Goal: Task Accomplishment & Management: Complete application form

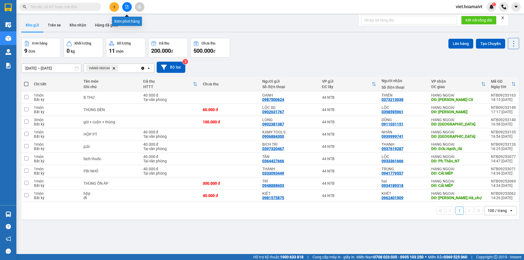
click at [128, 8] on icon "file-add" at bounding box center [127, 7] width 4 height 4
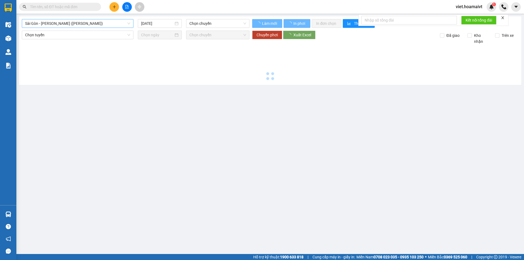
type input "[DATE]"
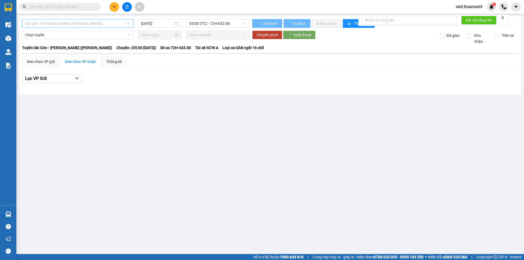
click at [100, 23] on span "Sài Gòn - [PERSON_NAME] ([PERSON_NAME])" at bounding box center [77, 23] width 105 height 8
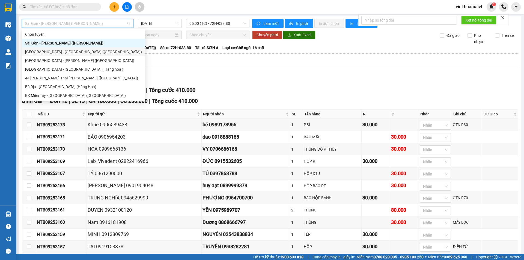
drag, startPoint x: 217, startPoint y: 69, endPoint x: 211, endPoint y: 69, distance: 5.2
click at [216, 69] on div "Xem theo VP gửi Xem theo [PERSON_NAME] Thống kê Lọc VP Gửi [PERSON_NAME] 12 | …" at bounding box center [270, 170] width 496 height 229
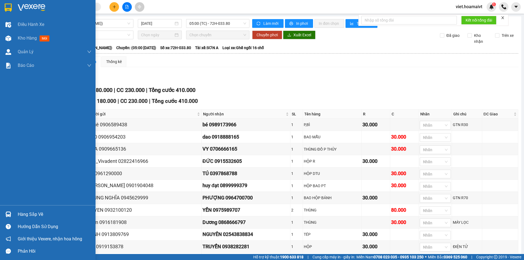
click at [35, 23] on span "Điều hành xe" at bounding box center [31, 24] width 26 height 7
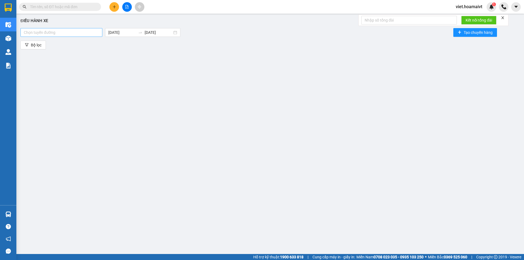
click at [68, 31] on div at bounding box center [61, 32] width 79 height 7
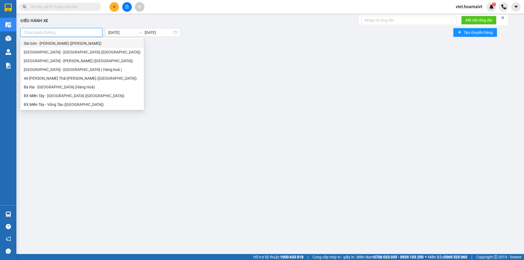
click at [52, 44] on div "Sài Gòn - [PERSON_NAME] ([PERSON_NAME])" at bounding box center [82, 43] width 117 height 6
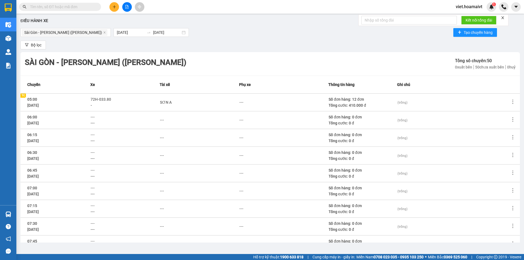
click at [135, 88] on th "Xe" at bounding box center [124, 85] width 69 height 18
click at [130, 10] on button at bounding box center [127, 7] width 10 height 10
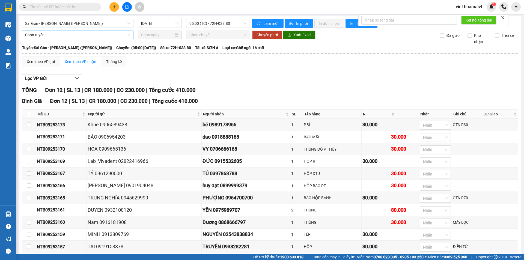
click at [60, 36] on span "Chọn tuyến" at bounding box center [77, 35] width 105 height 8
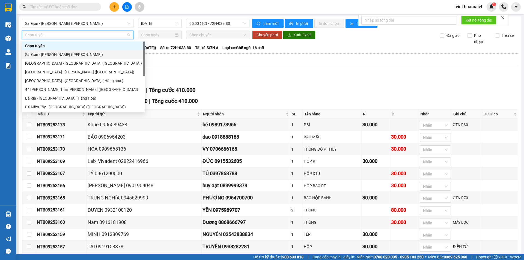
drag, startPoint x: 55, startPoint y: 53, endPoint x: 72, endPoint y: 51, distance: 17.3
click at [56, 54] on div "Sài Gòn - [PERSON_NAME] ([PERSON_NAME])" at bounding box center [83, 55] width 117 height 6
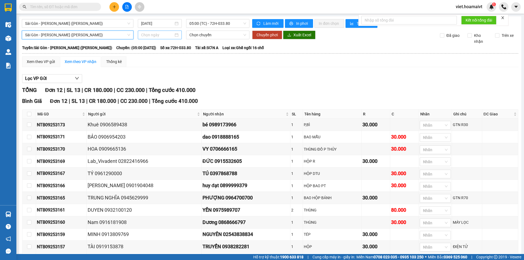
click at [149, 35] on input at bounding box center [157, 35] width 32 height 6
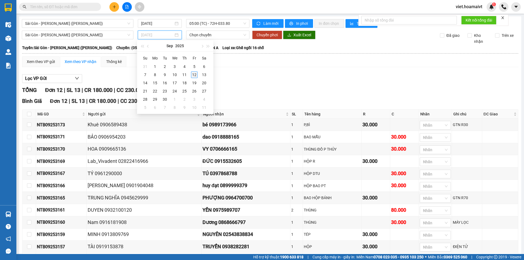
type input "[DATE]"
click at [195, 74] on div "12" at bounding box center [194, 75] width 7 height 7
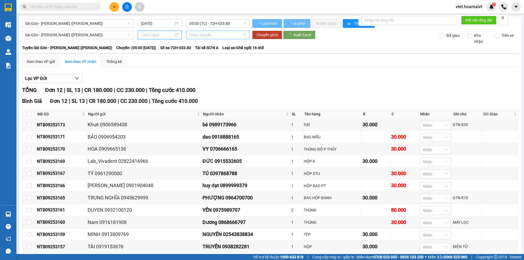
click at [204, 33] on span "Chọn chuyến" at bounding box center [217, 35] width 57 height 8
type input "[DATE]"
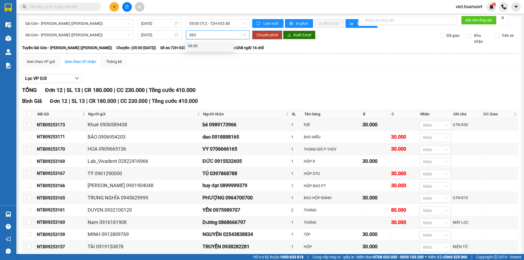
type input "0630"
click at [201, 45] on div "06:30" at bounding box center [209, 46] width 43 height 6
click at [265, 35] on span "Chuyển phơi" at bounding box center [267, 35] width 21 height 6
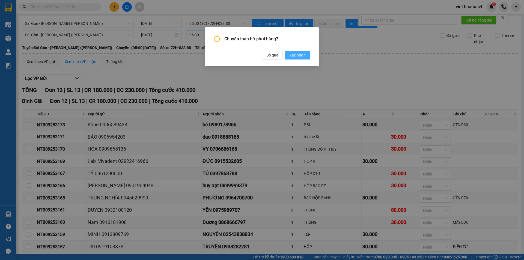
click at [296, 52] on span "Xác nhận" at bounding box center [297, 55] width 16 height 6
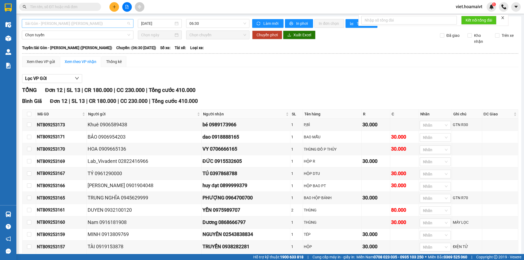
click at [85, 23] on span "Sài Gòn - [PERSON_NAME] ([PERSON_NAME])" at bounding box center [77, 23] width 105 height 8
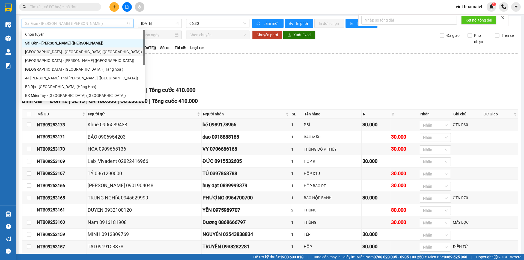
click at [55, 51] on div "[GEOGRAPHIC_DATA] - [GEOGRAPHIC_DATA] ([GEOGRAPHIC_DATA])" at bounding box center [83, 52] width 117 height 6
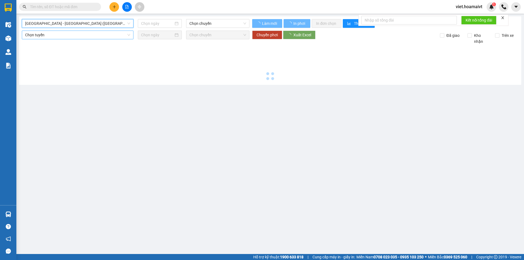
type input "[DATE]"
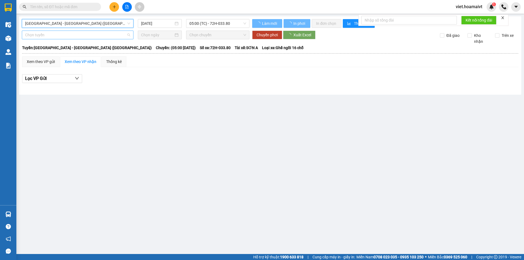
click at [59, 35] on span "Chọn tuyến" at bounding box center [77, 35] width 105 height 8
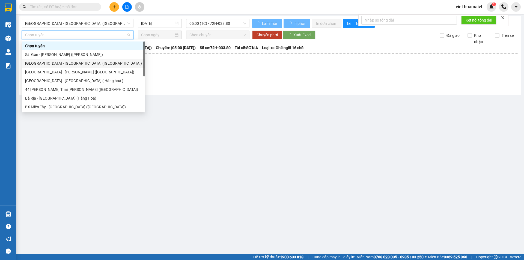
click at [48, 62] on div "[GEOGRAPHIC_DATA] - [GEOGRAPHIC_DATA] ([GEOGRAPHIC_DATA])" at bounding box center [83, 63] width 117 height 6
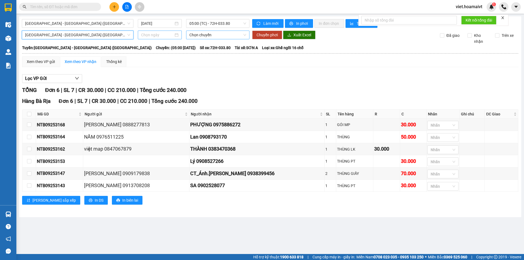
click at [150, 35] on input at bounding box center [157, 35] width 32 height 6
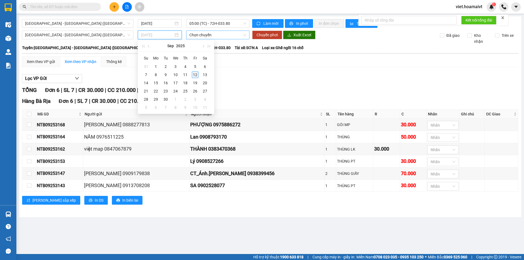
type input "[DATE]"
click at [195, 73] on div "12" at bounding box center [195, 75] width 7 height 7
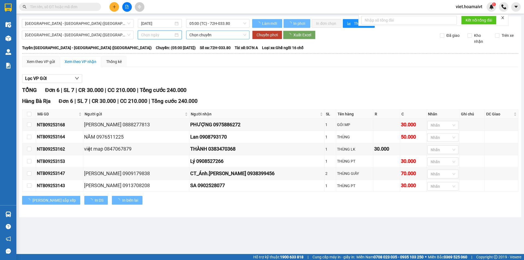
click at [208, 35] on span "Chọn chuyến" at bounding box center [217, 35] width 57 height 8
type input "[DATE]"
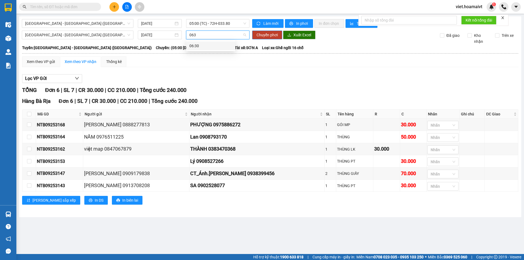
type input "0630"
click at [197, 46] on div "06:30" at bounding box center [210, 46] width 43 height 6
click at [269, 34] on span "Chuyển phơi" at bounding box center [267, 35] width 21 height 6
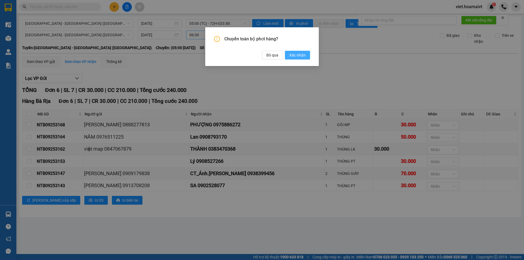
click at [301, 57] on span "Xác nhận" at bounding box center [297, 55] width 16 height 6
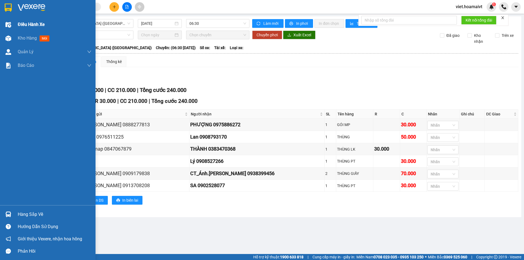
click at [31, 26] on span "Điều hành xe" at bounding box center [31, 24] width 27 height 7
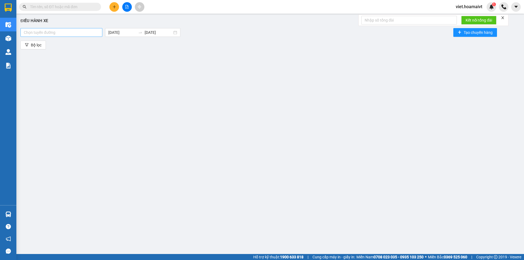
click at [52, 36] on div "Chọn tuyến đường" at bounding box center [61, 32] width 82 height 9
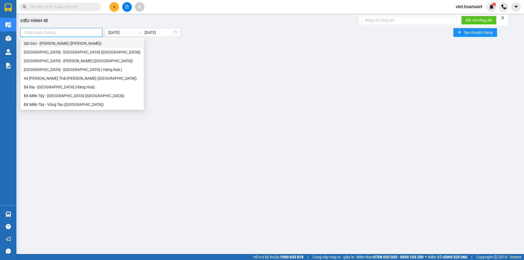
click at [55, 42] on div "Sài Gòn - [PERSON_NAME] ([PERSON_NAME])" at bounding box center [82, 43] width 117 height 6
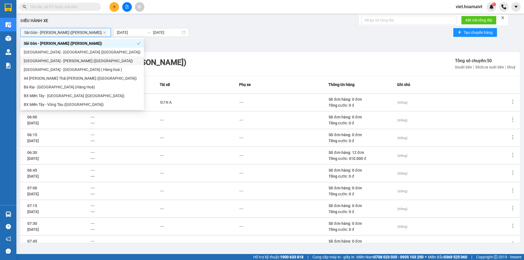
click at [136, 105] on div "-" at bounding box center [125, 105] width 69 height 6
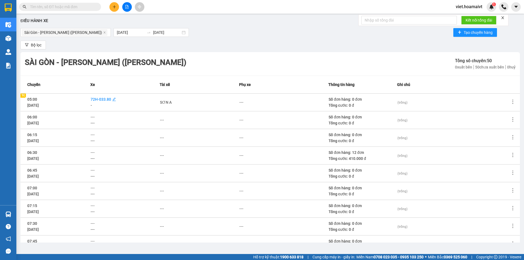
click at [109, 98] on span "72H-033.80" at bounding box center [101, 99] width 20 height 4
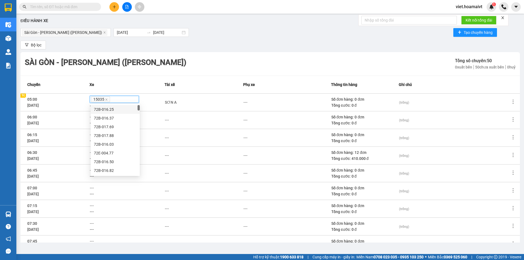
click at [108, 100] on span "15035" at bounding box center [100, 99] width 19 height 6
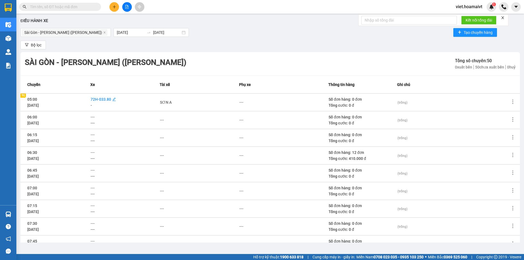
click at [108, 100] on span "72H-033.80" at bounding box center [101, 99] width 20 height 4
click at [107, 100] on icon "close" at bounding box center [106, 99] width 3 height 3
click at [166, 102] on div "SƠN A" at bounding box center [164, 102] width 12 height 6
click at [173, 102] on icon "close" at bounding box center [174, 102] width 3 height 3
click at [93, 152] on span "---" at bounding box center [93, 152] width 4 height 4
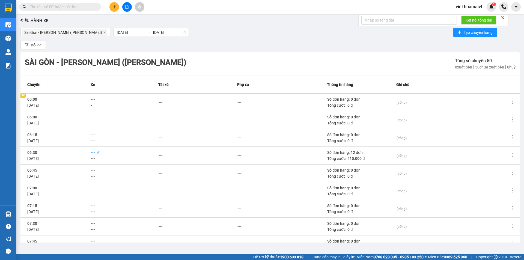
click at [93, 154] on span "---" at bounding box center [93, 152] width 4 height 4
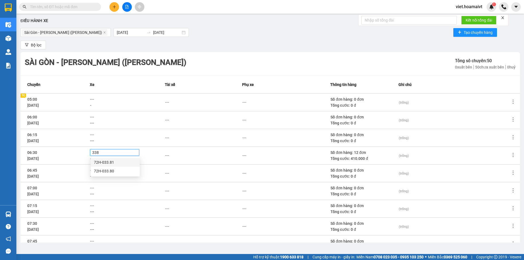
type input "3381"
click at [104, 162] on div "72H-033.81" at bounding box center [115, 162] width 43 height 6
click at [167, 156] on div "---" at bounding box center [167, 156] width 4 height 6
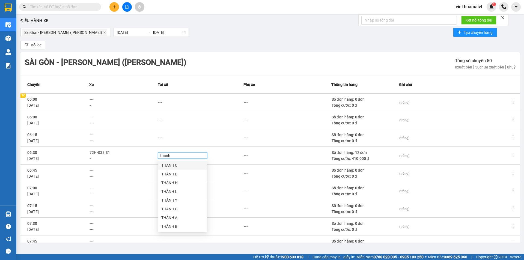
type input "thanh b"
click at [174, 174] on div "THANH B" at bounding box center [182, 174] width 43 height 6
click at [224, 139] on div "---" at bounding box center [200, 138] width 85 height 6
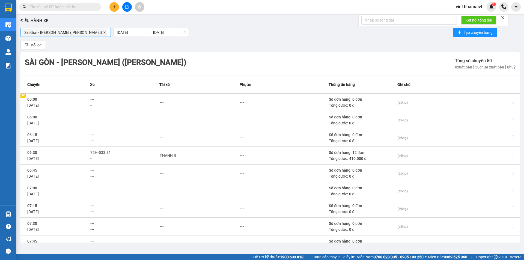
click at [103, 32] on icon "close" at bounding box center [104, 32] width 3 height 3
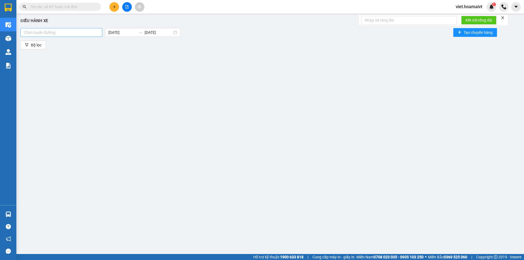
click at [79, 32] on div at bounding box center [61, 32] width 79 height 7
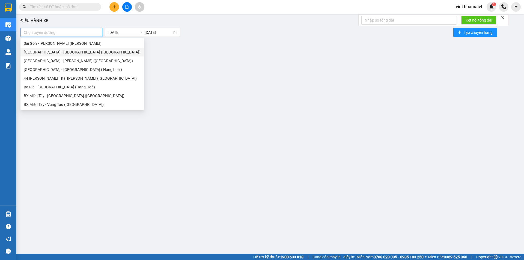
click at [56, 53] on div "[GEOGRAPHIC_DATA] - [GEOGRAPHIC_DATA] ([GEOGRAPHIC_DATA])" at bounding box center [82, 52] width 117 height 6
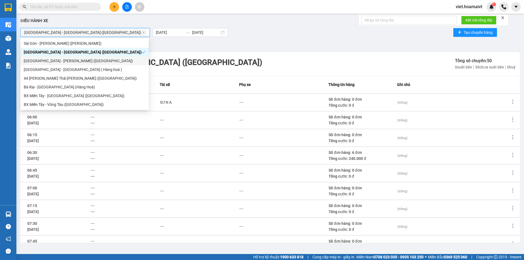
click at [107, 100] on span "72H-033.80" at bounding box center [101, 99] width 20 height 4
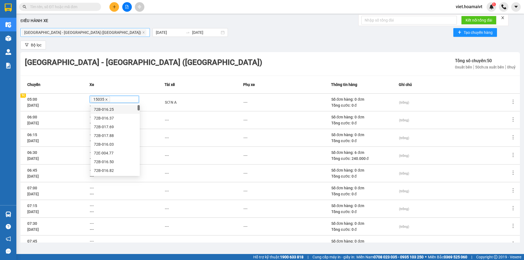
click at [107, 98] on icon "close" at bounding box center [106, 99] width 3 height 3
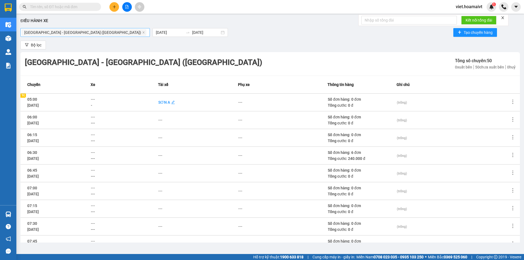
click at [165, 101] on div "SƠN A" at bounding box center [164, 102] width 12 height 6
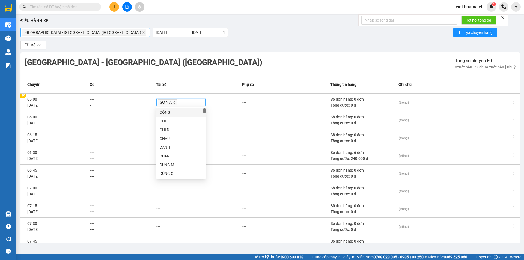
click at [173, 102] on icon "close" at bounding box center [174, 103] width 2 height 2
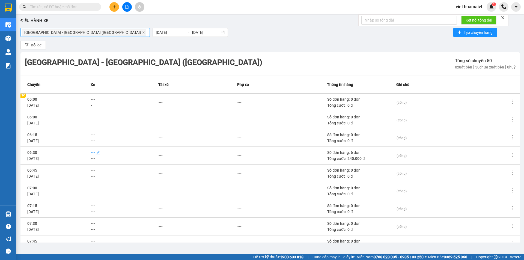
click at [92, 151] on span "---" at bounding box center [93, 152] width 4 height 4
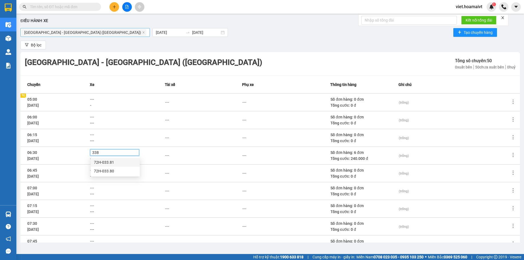
type input "3381"
click at [105, 162] on div "72H-033.81" at bounding box center [115, 162] width 43 height 6
click at [167, 157] on div "---" at bounding box center [167, 156] width 4 height 6
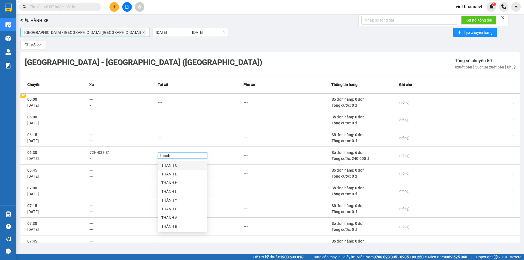
type input "thanh b"
click at [173, 174] on div "THANH B" at bounding box center [182, 174] width 43 height 6
click at [185, 129] on td "---" at bounding box center [201, 138] width 86 height 18
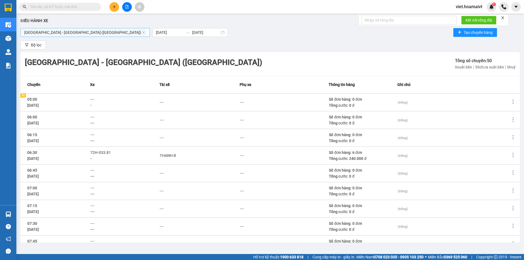
click at [82, 6] on input "text" at bounding box center [62, 7] width 64 height 6
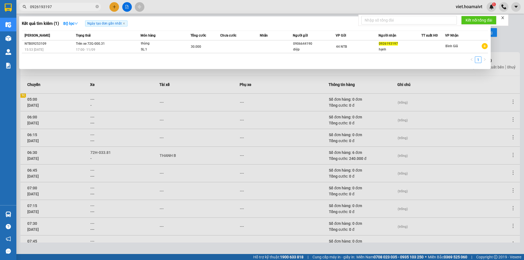
type input "0926193197"
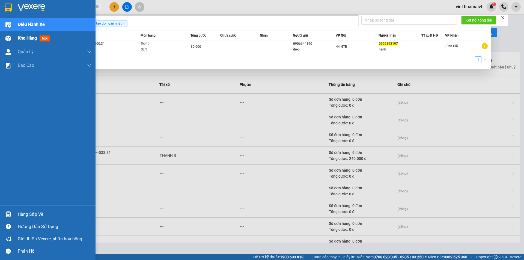
click at [26, 36] on span "Kho hàng" at bounding box center [27, 37] width 19 height 5
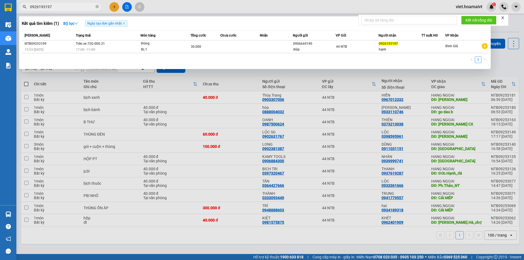
click at [191, 102] on div at bounding box center [262, 130] width 524 height 260
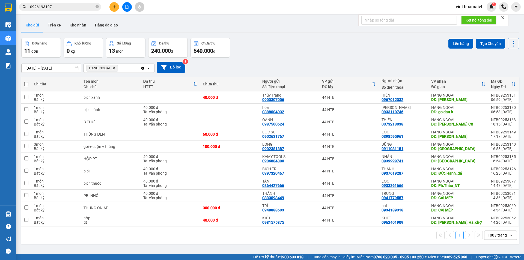
click at [114, 69] on icon "Delete" at bounding box center [113, 68] width 3 height 3
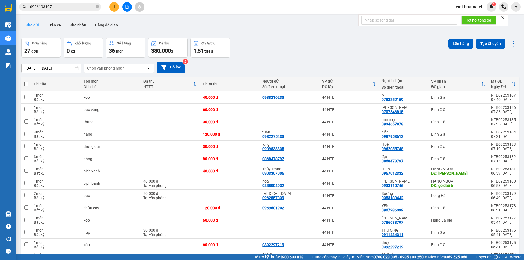
click at [115, 68] on div "Chọn văn phòng nhận" at bounding box center [106, 68] width 38 height 5
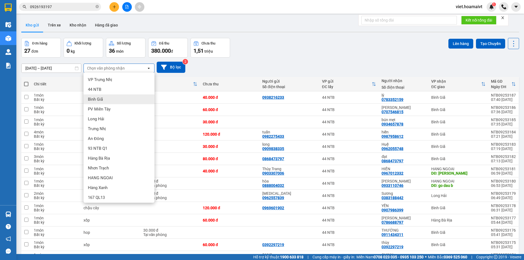
click at [102, 102] on div "Bình Giã" at bounding box center [119, 99] width 71 height 10
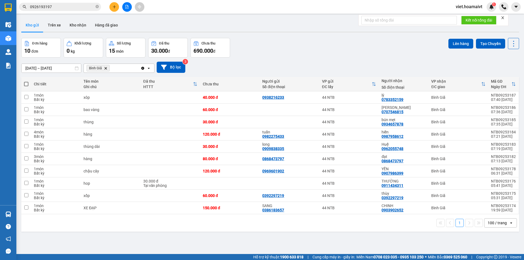
click at [28, 84] on span at bounding box center [26, 84] width 4 height 4
click at [26, 81] on input "checkbox" at bounding box center [26, 81] width 0 height 0
checkbox input "true"
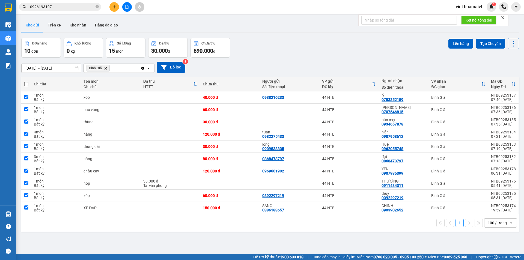
checkbox input "true"
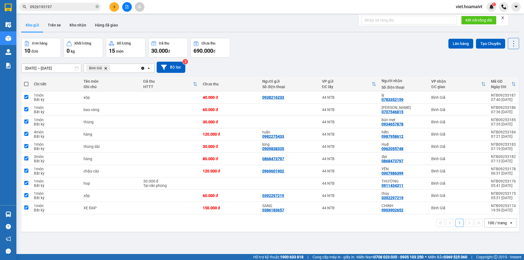
checkbox input "true"
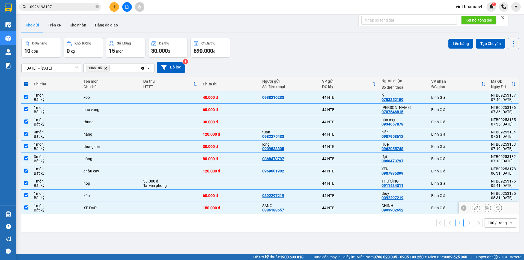
click at [110, 209] on div "XE ĐẠP" at bounding box center [111, 208] width 54 height 4
checkbox input "false"
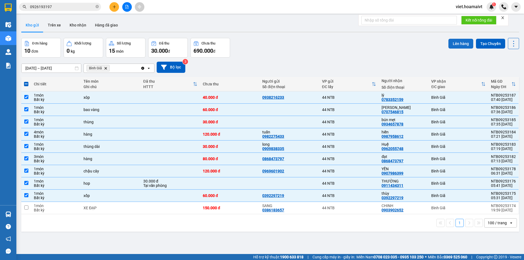
click at [453, 46] on button "Lên hàng" at bounding box center [461, 44] width 25 height 10
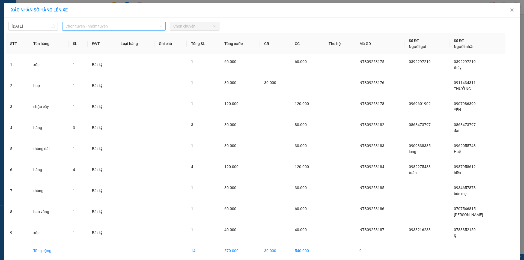
click at [94, 25] on span "Chọn tuyến - nhóm tuyến" at bounding box center [114, 26] width 97 height 8
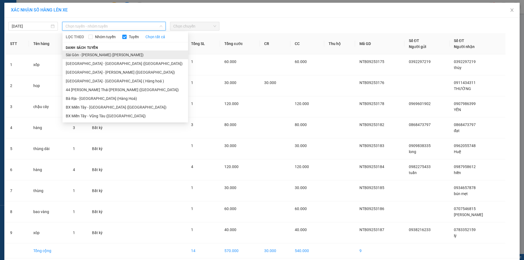
click at [86, 55] on li "Sài Gòn - [PERSON_NAME] ([PERSON_NAME])" at bounding box center [126, 55] width 126 height 9
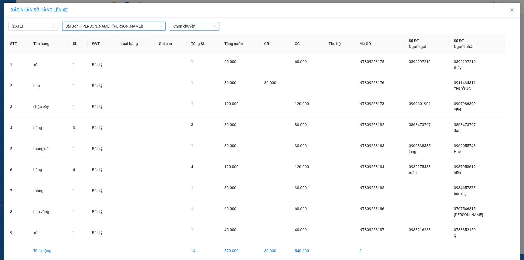
click at [186, 29] on span "Chọn chuyến" at bounding box center [194, 26] width 43 height 8
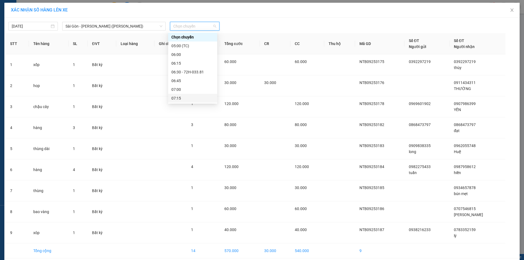
scroll to position [27, 0]
click at [186, 87] on div "07:45" at bounding box center [192, 88] width 43 height 6
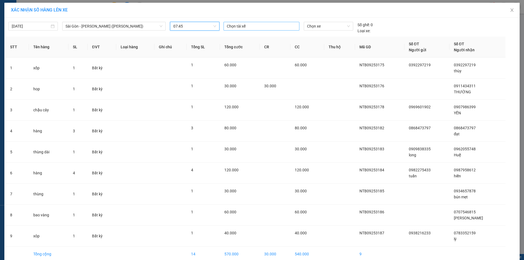
click at [250, 24] on div at bounding box center [261, 26] width 73 height 7
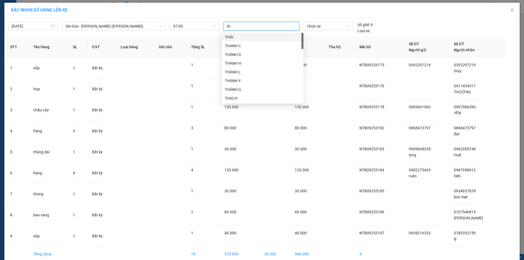
type input "tho"
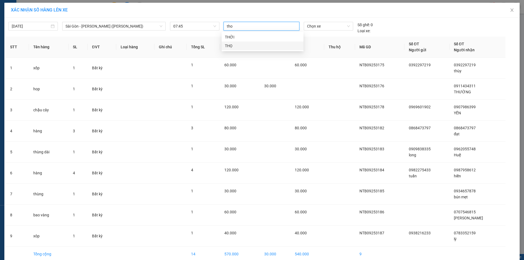
click at [238, 46] on div "THỌ" at bounding box center [262, 46] width 75 height 6
click at [318, 27] on span "Chọn xe" at bounding box center [328, 26] width 43 height 8
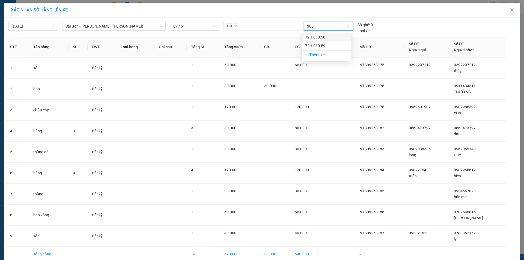
type input "3058"
click at [316, 35] on div "72H-030.58" at bounding box center [326, 37] width 43 height 6
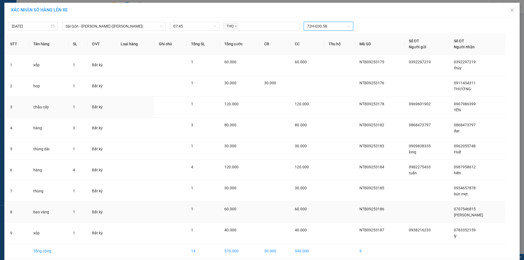
scroll to position [23, 0]
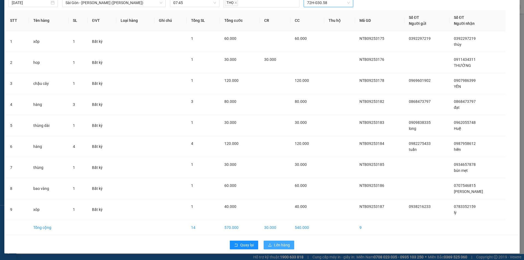
click at [276, 245] on span "Lên hàng" at bounding box center [282, 245] width 16 height 6
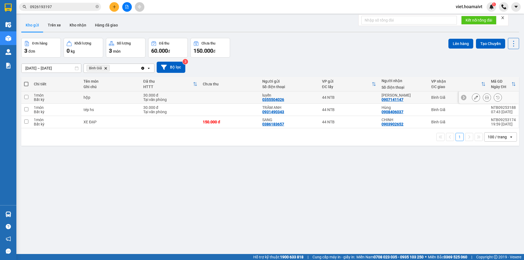
click at [127, 98] on div "hộp" at bounding box center [111, 97] width 54 height 4
checkbox input "true"
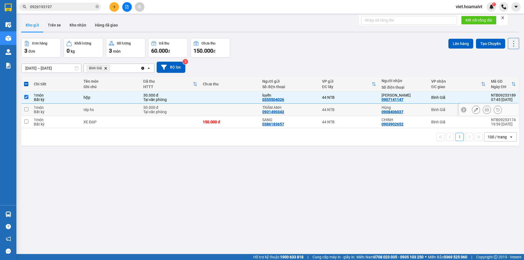
click at [131, 108] on div "tép hs" at bounding box center [111, 110] width 54 height 4
checkbox input "true"
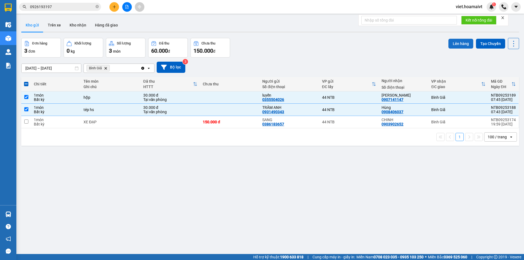
click at [458, 45] on button "Lên hàng" at bounding box center [461, 44] width 25 height 10
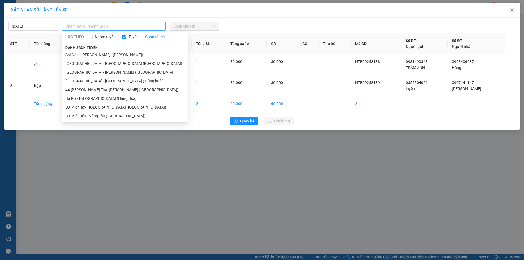
click at [104, 26] on span "Chọn tuyến - nhóm tuyến" at bounding box center [114, 26] width 97 height 8
click at [94, 56] on li "Sài Gòn - [PERSON_NAME] ([PERSON_NAME])" at bounding box center [125, 55] width 126 height 9
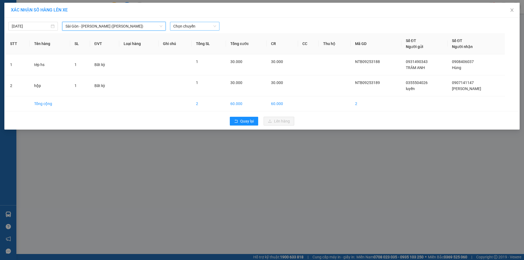
click at [187, 25] on span "Chọn chuyến" at bounding box center [194, 26] width 43 height 8
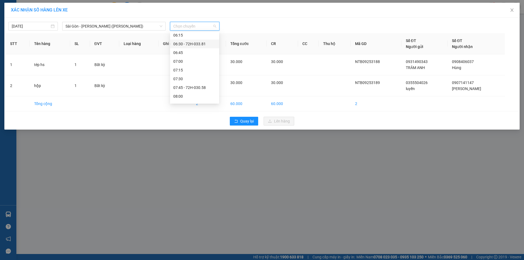
scroll to position [55, 0]
click at [198, 58] on div "07:45 - 72H-030.58" at bounding box center [194, 61] width 43 height 6
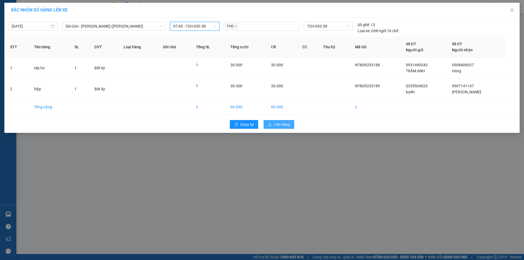
click at [281, 125] on span "Lên hàng" at bounding box center [282, 125] width 16 height 6
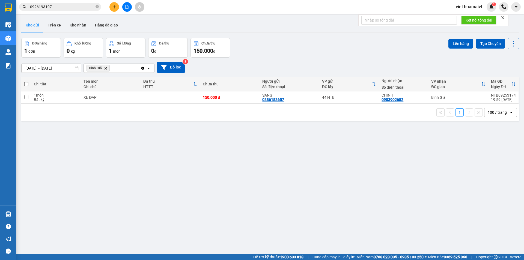
click at [107, 68] on icon "Bình Giã, close by backspace" at bounding box center [106, 68] width 2 height 2
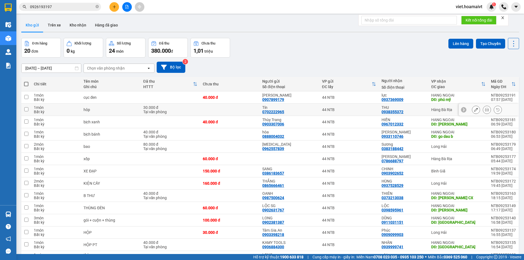
click at [351, 112] on td "44 NTB" at bounding box center [349, 110] width 60 height 12
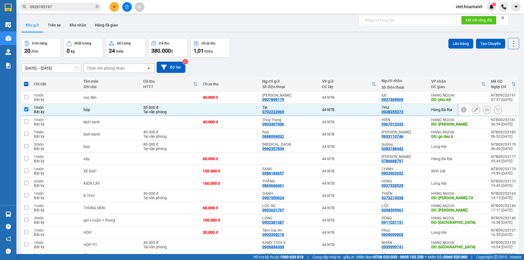
click at [341, 106] on td "44 NTB" at bounding box center [349, 110] width 60 height 12
checkbox input "false"
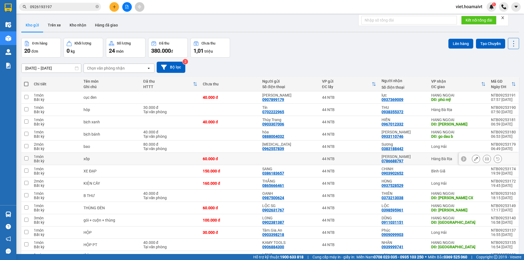
click at [363, 159] on div "44 NTB" at bounding box center [349, 159] width 54 height 4
checkbox input "true"
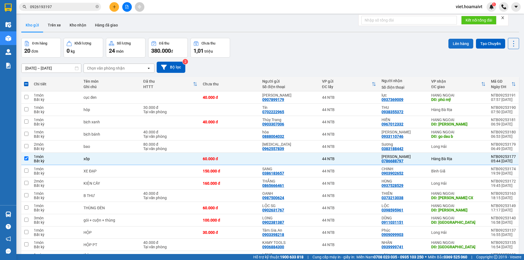
click at [454, 45] on button "Lên hàng" at bounding box center [461, 44] width 25 height 10
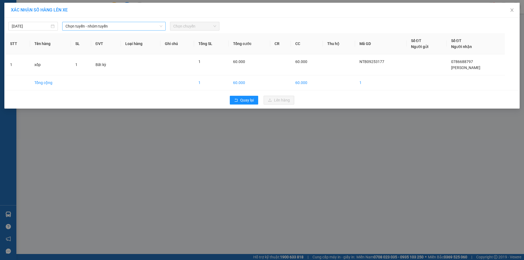
click at [79, 26] on span "Chọn tuyến - nhóm tuyến" at bounding box center [114, 26] width 97 height 8
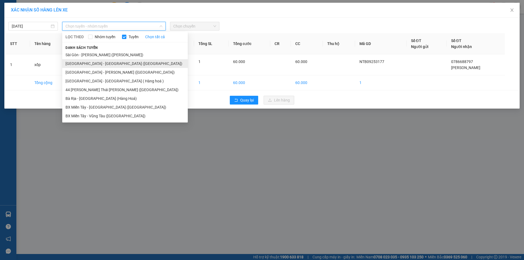
click at [87, 62] on li "[GEOGRAPHIC_DATA] - [GEOGRAPHIC_DATA] ([GEOGRAPHIC_DATA])" at bounding box center [125, 63] width 126 height 9
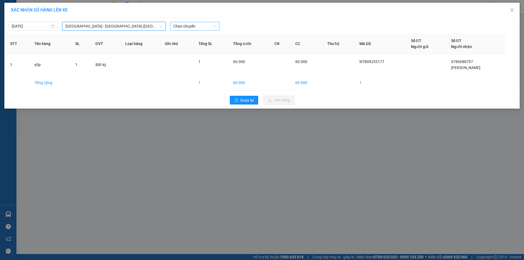
click at [197, 25] on span "Chọn chuyến" at bounding box center [194, 26] width 43 height 8
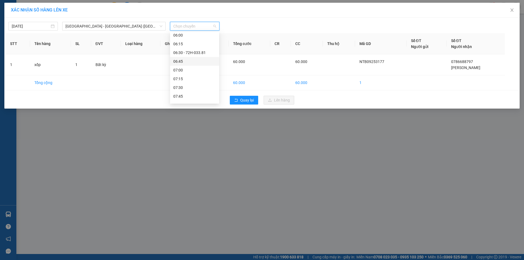
scroll to position [27, 0]
click at [188, 94] on div "08:00" at bounding box center [194, 97] width 49 height 9
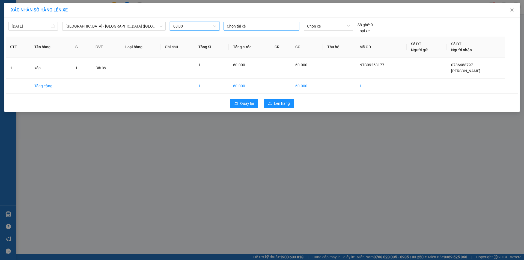
click at [241, 23] on div at bounding box center [261, 26] width 73 height 7
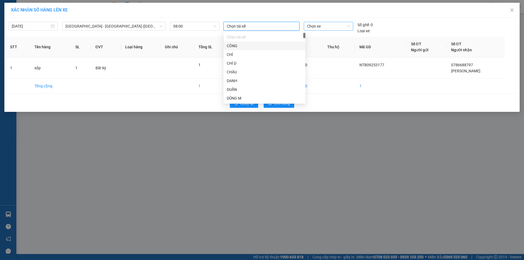
click at [321, 26] on span "Chọn xe" at bounding box center [328, 26] width 43 height 8
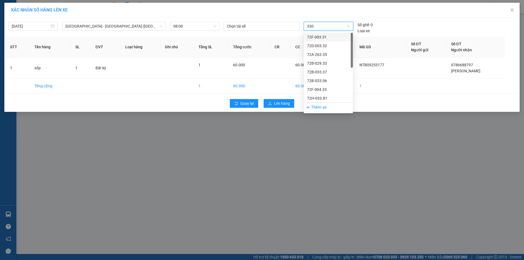
type input "3306"
click at [319, 37] on div "72B-033.06" at bounding box center [328, 37] width 43 height 6
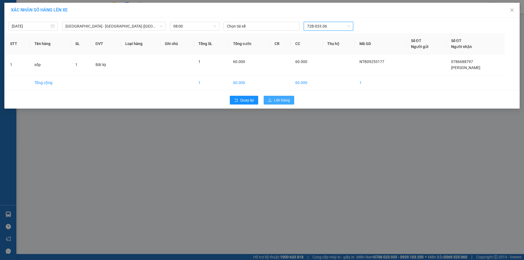
click at [280, 102] on span "Lên hàng" at bounding box center [282, 100] width 16 height 6
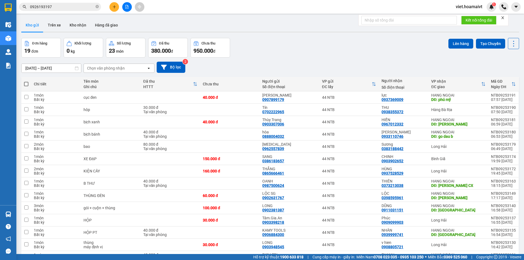
click at [119, 66] on div "Chọn văn phòng nhận" at bounding box center [106, 68] width 38 height 5
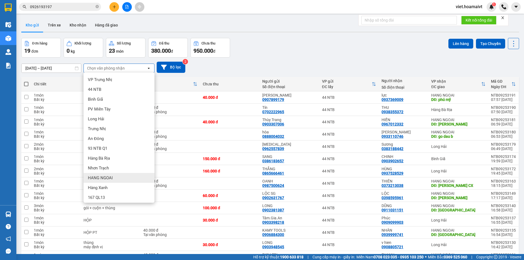
click at [109, 179] on span "HANG NGOAI" at bounding box center [100, 177] width 25 height 5
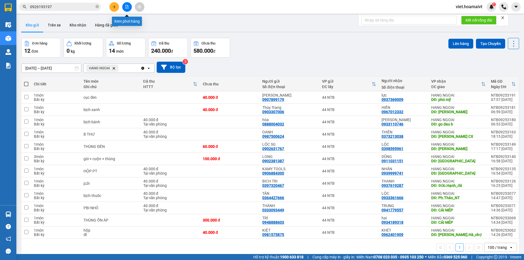
click at [124, 10] on button at bounding box center [127, 7] width 10 height 10
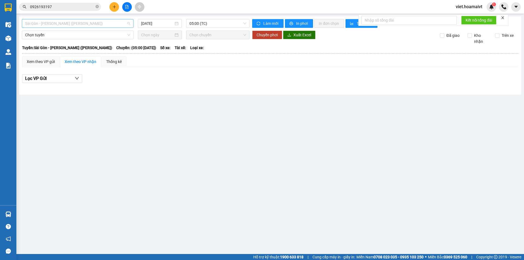
click at [87, 25] on span "Sài Gòn - [PERSON_NAME] ([PERSON_NAME])" at bounding box center [77, 23] width 105 height 8
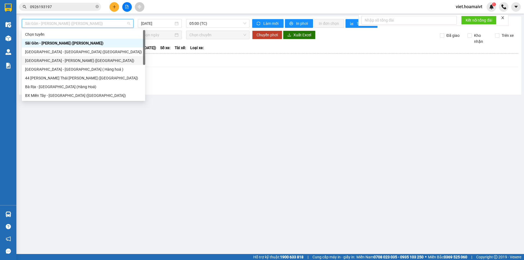
click at [47, 60] on div "[GEOGRAPHIC_DATA] - [PERSON_NAME] ([GEOGRAPHIC_DATA])" at bounding box center [83, 61] width 117 height 6
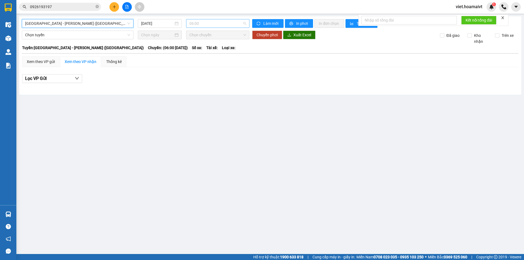
drag, startPoint x: 201, startPoint y: 23, endPoint x: 201, endPoint y: 26, distance: 3.3
click at [201, 24] on span "06:00" at bounding box center [217, 23] width 57 height 8
click at [144, 23] on input "[DATE]" at bounding box center [157, 23] width 32 height 6
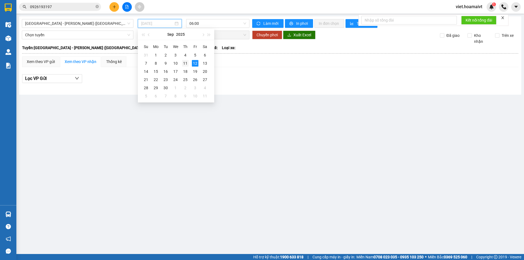
click at [186, 63] on div "11" at bounding box center [185, 63] width 7 height 7
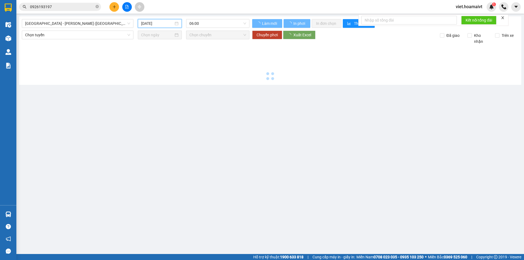
type input "[DATE]"
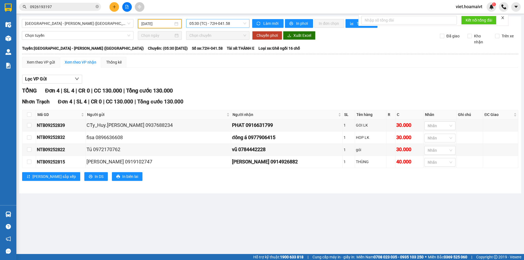
click at [206, 23] on span "05:30 (TC) - 72H-041.58" at bounding box center [217, 23] width 57 height 8
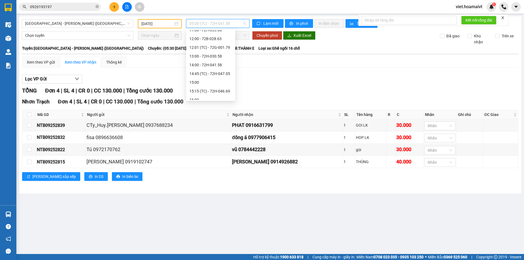
scroll to position [82, 0]
click at [211, 67] on div "14:45 (TC) - 72H-047.05" at bounding box center [210, 66] width 43 height 6
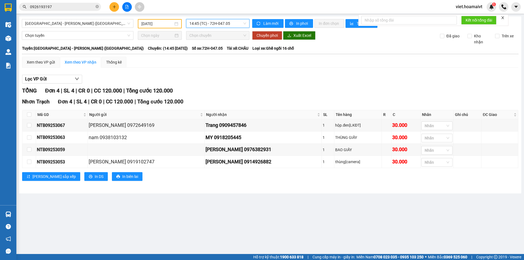
click at [209, 23] on span "14:45 (TC) - 72H-047.05" at bounding box center [217, 23] width 57 height 8
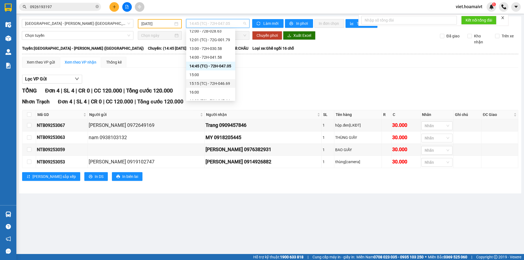
click at [212, 84] on div "15:15 (TC) - 72H-046.69" at bounding box center [210, 84] width 43 height 6
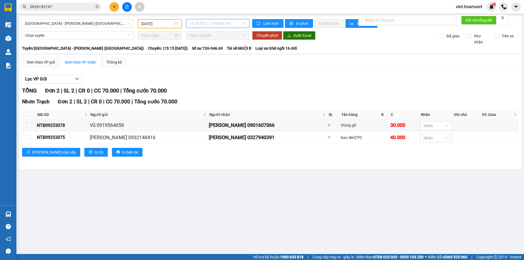
click at [204, 24] on span "15:15 (TC) - 72H-046.69" at bounding box center [217, 23] width 57 height 8
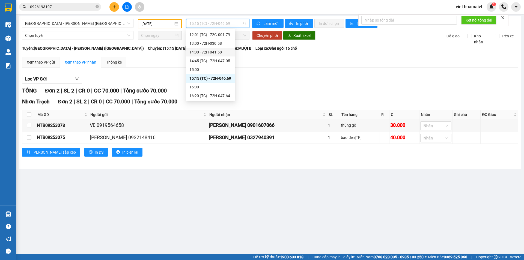
scroll to position [78, 0]
click at [213, 43] on div "12:01 (TC) - 72G-001.79" at bounding box center [210, 44] width 43 height 6
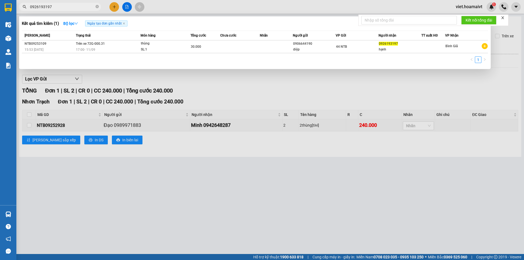
drag, startPoint x: 53, startPoint y: 5, endPoint x: 23, endPoint y: 8, distance: 30.1
click at [23, 8] on div "0926193197" at bounding box center [53, 7] width 106 height 8
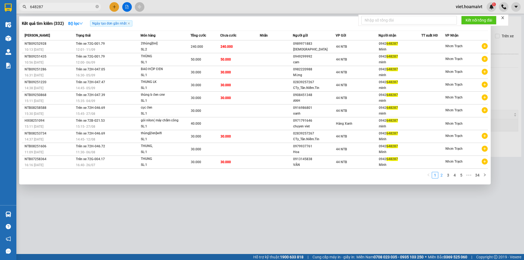
type input "648287"
click at [443, 174] on link "2" at bounding box center [442, 175] width 6 height 6
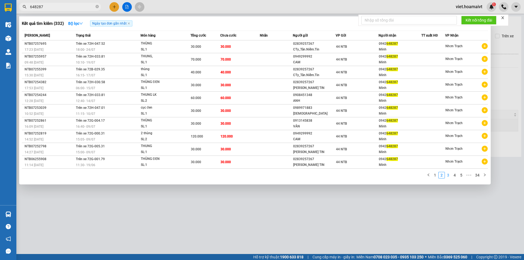
click at [448, 175] on link "3" at bounding box center [448, 175] width 6 height 6
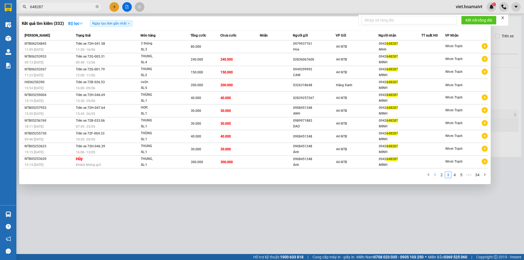
click at [436, 176] on link "1" at bounding box center [435, 175] width 6 height 6
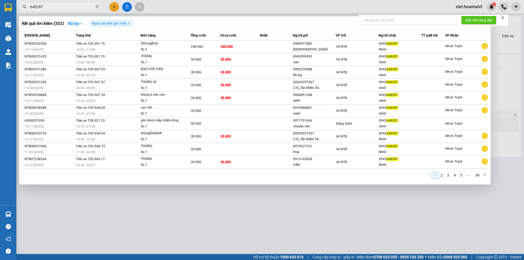
click at [212, 209] on div at bounding box center [262, 130] width 524 height 260
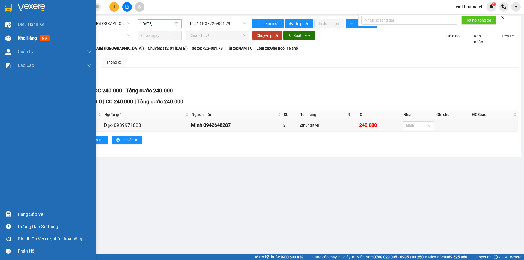
click at [20, 37] on span "Kho hàng" at bounding box center [27, 37] width 19 height 5
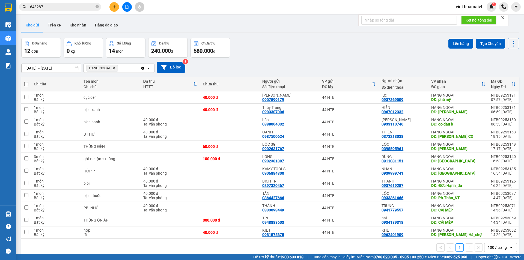
click at [115, 68] on icon "Delete" at bounding box center [113, 68] width 3 height 3
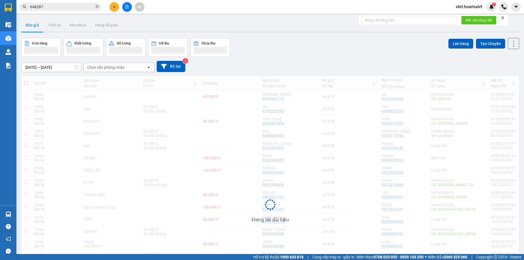
click at [115, 68] on div "Chọn văn phòng nhận" at bounding box center [106, 67] width 38 height 5
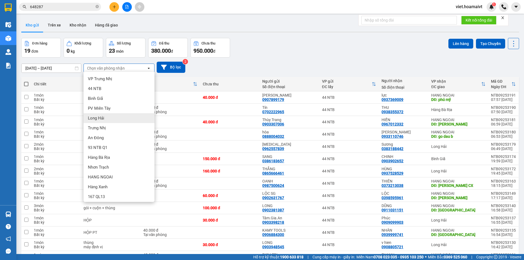
click at [103, 118] on span "Long Hải" at bounding box center [96, 117] width 16 height 5
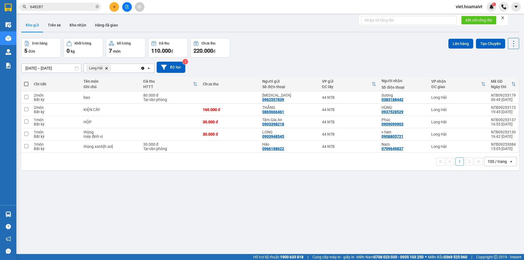
click at [26, 84] on span at bounding box center [26, 84] width 4 height 4
click at [26, 81] on input "checkbox" at bounding box center [26, 81] width 0 height 0
checkbox input "true"
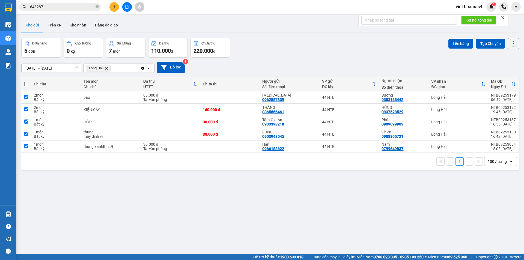
checkbox input "true"
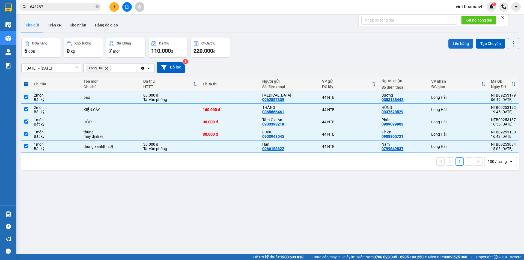
click at [452, 45] on button "Lên hàng" at bounding box center [461, 44] width 25 height 10
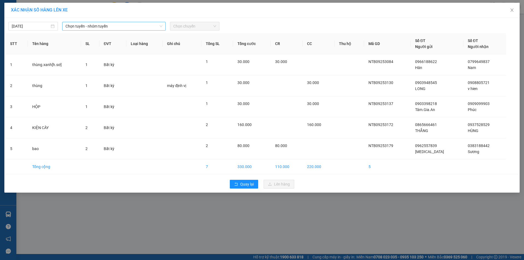
click at [101, 24] on span "Chọn tuyến - nhóm tuyến" at bounding box center [114, 26] width 97 height 8
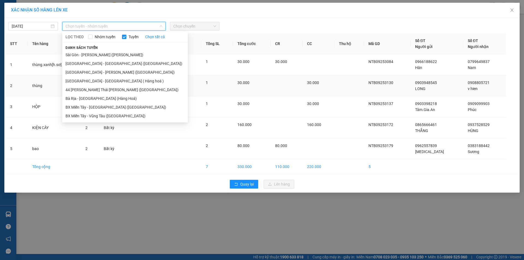
click at [96, 79] on li "[GEOGRAPHIC_DATA] - [GEOGRAPHIC_DATA] ( Hàng hoá )" at bounding box center [125, 81] width 126 height 9
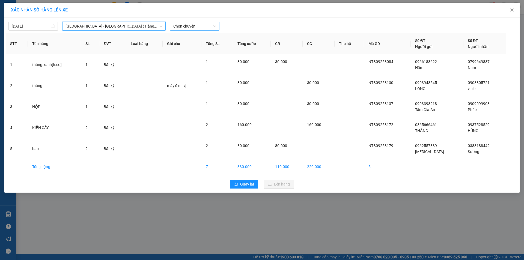
click at [184, 26] on span "Chọn chuyến" at bounding box center [194, 26] width 43 height 8
click at [184, 76] on div "08:00" at bounding box center [194, 76] width 43 height 6
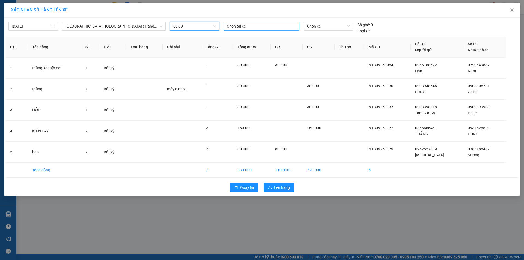
click at [248, 23] on div at bounding box center [261, 26] width 73 height 7
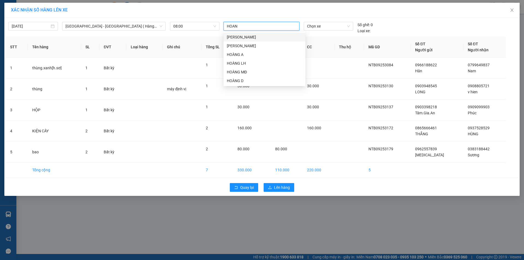
type input "HOANG"
click at [240, 63] on div "HOÀNG LH" at bounding box center [264, 63] width 75 height 6
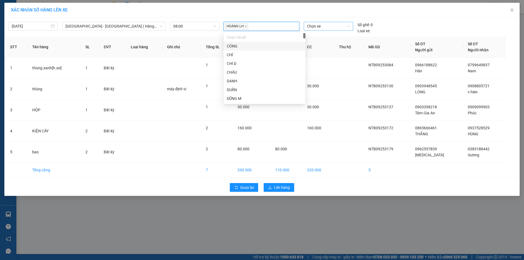
click at [321, 25] on span "Chọn xe" at bounding box center [328, 26] width 43 height 8
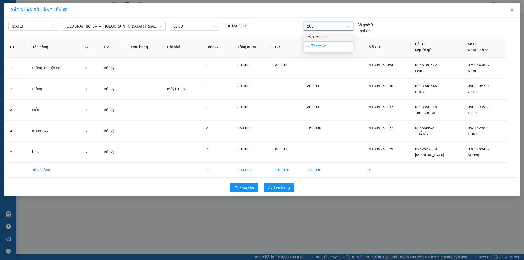
type input "2834"
click at [322, 36] on div "72B-028.34" at bounding box center [328, 37] width 43 height 6
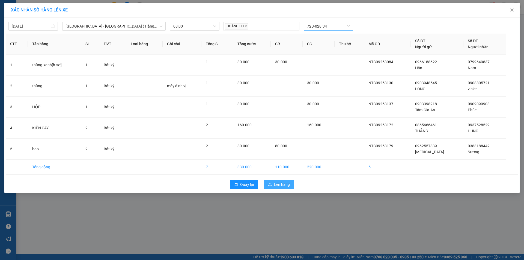
click at [278, 185] on span "Lên hàng" at bounding box center [282, 185] width 16 height 6
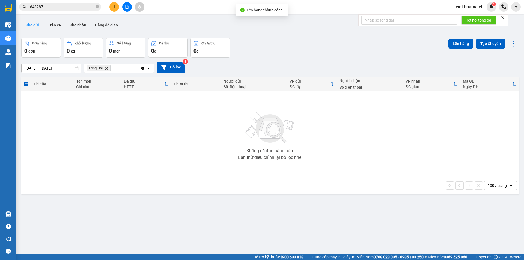
click at [107, 69] on icon "Delete" at bounding box center [106, 68] width 3 height 3
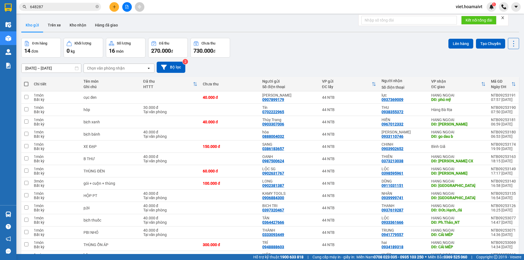
click at [123, 69] on div "Chọn văn phòng nhận" at bounding box center [106, 68] width 38 height 5
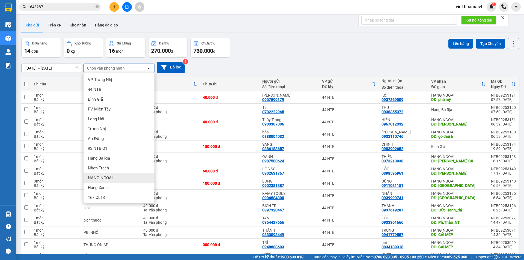
click at [124, 177] on div "HANG NGOAI" at bounding box center [119, 178] width 71 height 10
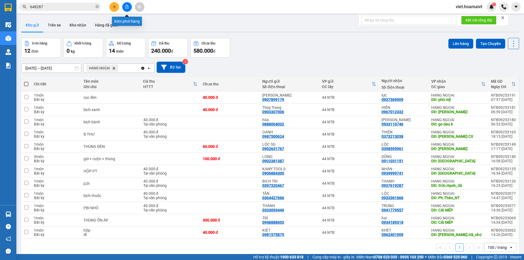
click at [129, 8] on icon "file-add" at bounding box center [127, 7] width 4 height 4
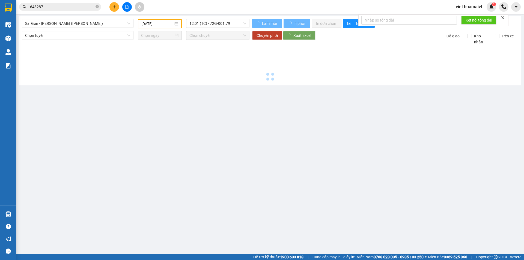
type input "[DATE]"
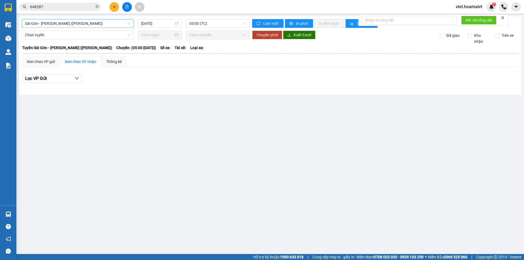
click at [72, 23] on span "Sài Gòn - [PERSON_NAME] ([PERSON_NAME])" at bounding box center [77, 23] width 105 height 8
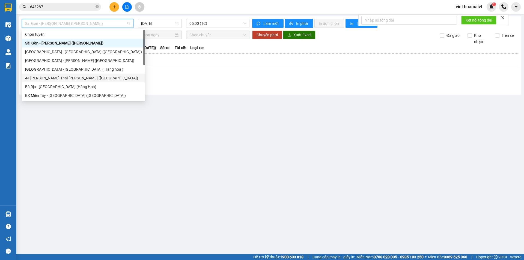
drag, startPoint x: 56, startPoint y: 78, endPoint x: 60, endPoint y: 76, distance: 4.4
click at [60, 76] on div "44 [PERSON_NAME] Thái [PERSON_NAME] ([GEOGRAPHIC_DATA])" at bounding box center [83, 78] width 117 height 6
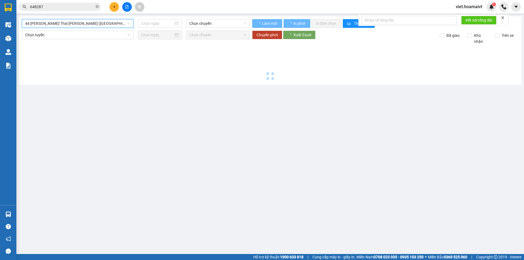
type input "[DATE]"
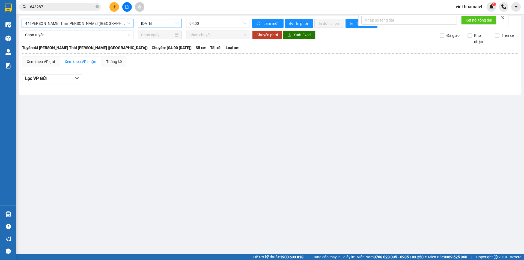
click at [153, 23] on input "[DATE]" at bounding box center [157, 23] width 32 height 6
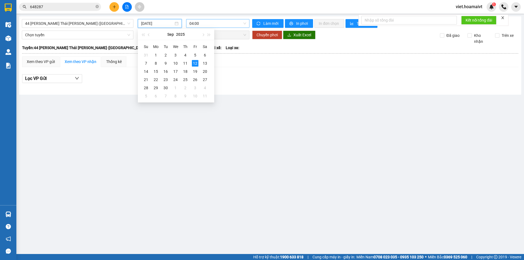
click at [204, 23] on span "04:00" at bounding box center [217, 23] width 57 height 8
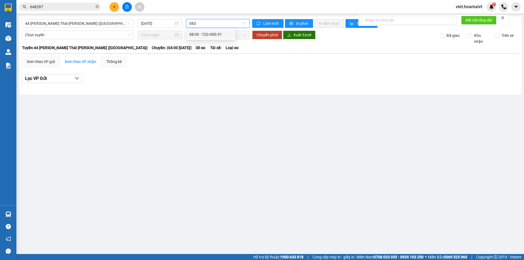
type input "0830"
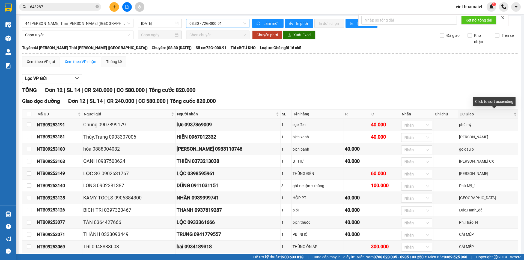
click at [509, 115] on div "ĐC Giao" at bounding box center [488, 114] width 57 height 6
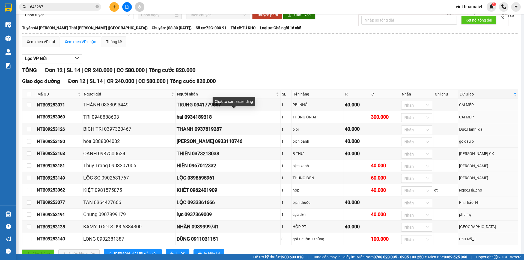
scroll to position [43, 0]
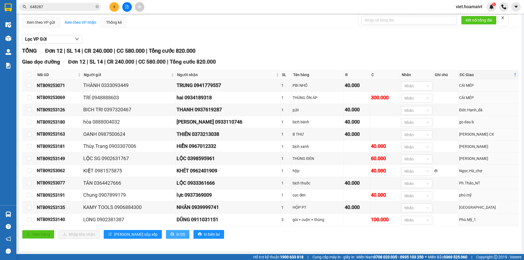
click at [176, 236] on span "In DS" at bounding box center [180, 235] width 9 height 6
click at [112, 5] on icon "plus" at bounding box center [114, 7] width 4 height 4
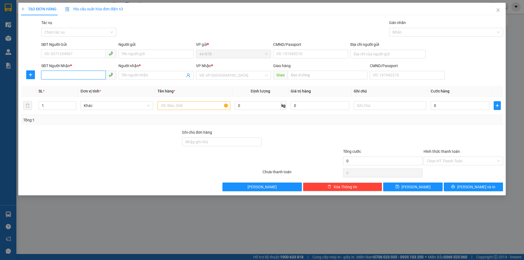
click at [60, 76] on input "SĐT Người Nhận *" at bounding box center [73, 75] width 64 height 9
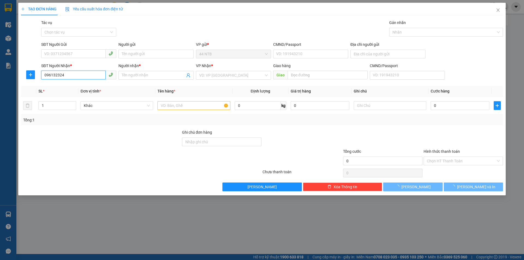
type input "0961323245"
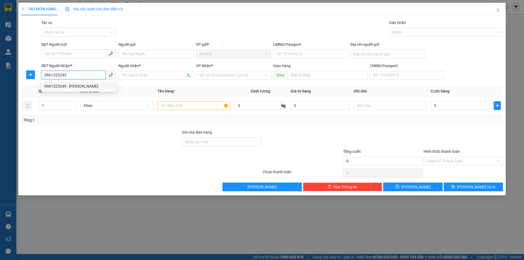
click at [80, 87] on div "0961323245 - [PERSON_NAME]" at bounding box center [79, 86] width 69 height 6
type input "DŨNG"
type input "Ph.Thảo_NT"
type input "0961323245"
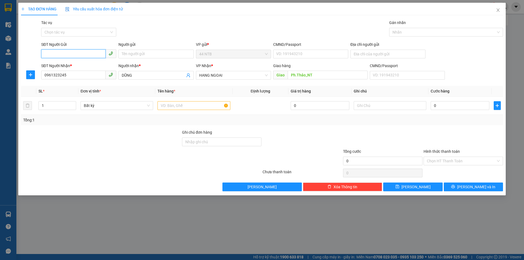
click at [73, 52] on input "SĐT Người Gửi" at bounding box center [73, 53] width 64 height 9
type input "0908138417"
click at [136, 54] on input "Người gửi" at bounding box center [155, 54] width 75 height 9
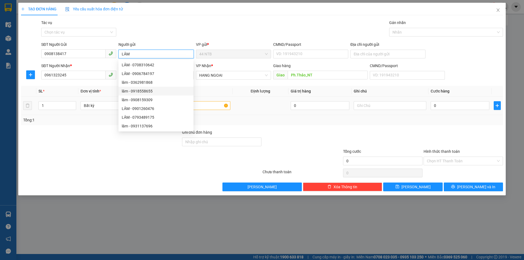
type input "LÂM"
click at [207, 103] on input "text" at bounding box center [194, 105] width 73 height 9
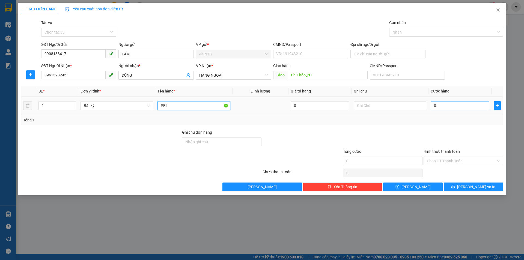
type input "PBI"
click at [439, 103] on input "0" at bounding box center [460, 105] width 59 height 9
type input "4"
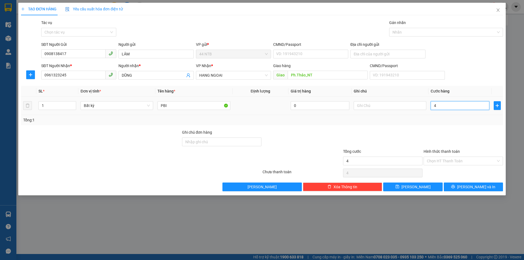
type input "40"
type input "40.000"
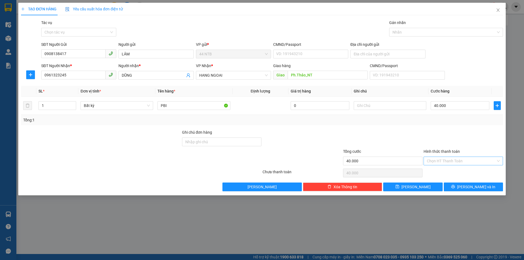
click at [482, 161] on input "Hình thức thanh toán" at bounding box center [461, 161] width 69 height 8
click at [466, 170] on div "Tại văn phòng" at bounding box center [463, 172] width 73 height 6
type input "0"
click at [478, 186] on span "[PERSON_NAME] và In" at bounding box center [476, 187] width 38 height 6
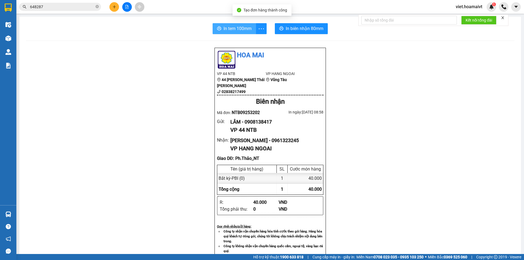
click at [238, 25] on button "In tem 100mm" at bounding box center [234, 28] width 43 height 11
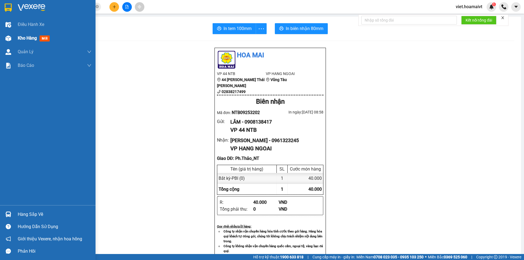
click at [32, 36] on span "Kho hàng" at bounding box center [27, 37] width 19 height 5
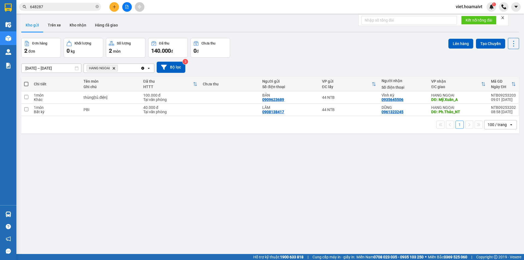
click at [114, 68] on icon "HANG NGOAI, close by backspace" at bounding box center [114, 68] width 2 height 2
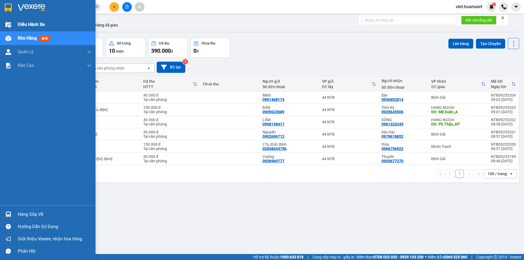
click at [29, 25] on span "Điều hành xe" at bounding box center [31, 24] width 27 height 7
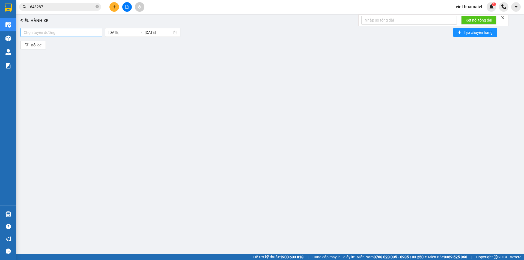
click at [64, 34] on div at bounding box center [61, 32] width 79 height 7
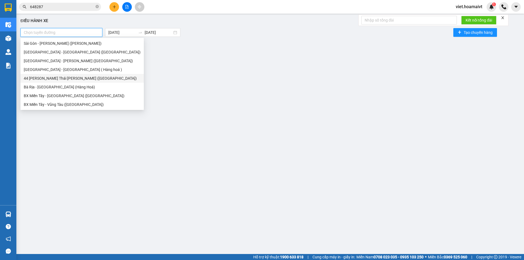
click at [57, 78] on div "44 [PERSON_NAME] Thái [PERSON_NAME] ([GEOGRAPHIC_DATA])" at bounding box center [82, 78] width 117 height 6
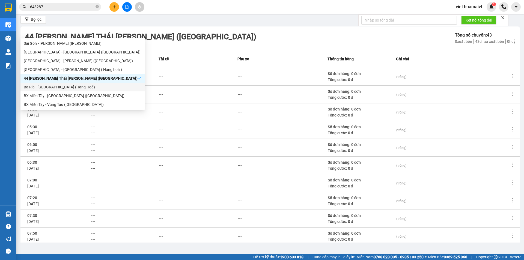
scroll to position [51, 0]
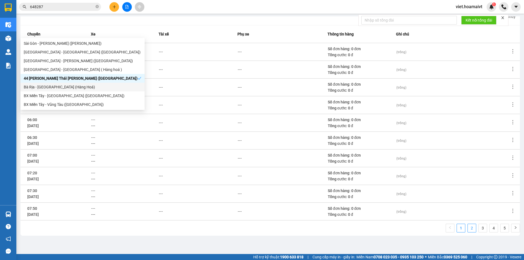
click at [468, 227] on link "2" at bounding box center [472, 228] width 8 height 8
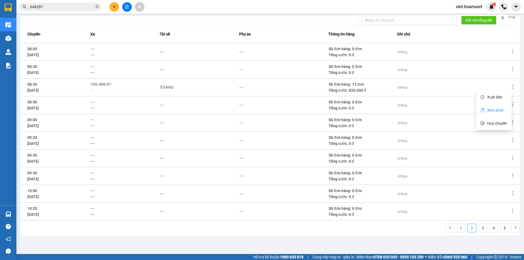
click at [495, 109] on span "Xem phơi" at bounding box center [495, 110] width 16 height 4
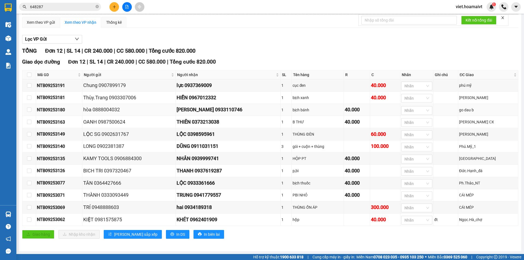
scroll to position [43, 0]
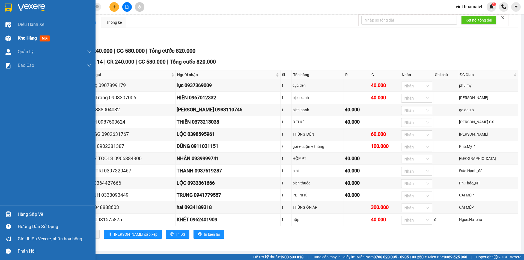
click at [25, 35] on div "Kho hàng mới" at bounding box center [35, 38] width 34 height 7
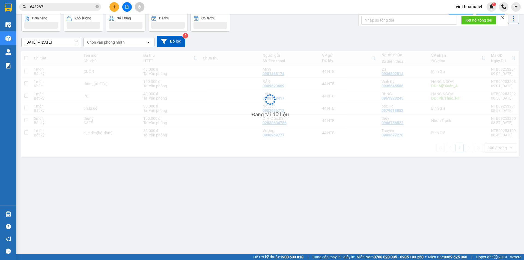
scroll to position [25, 0]
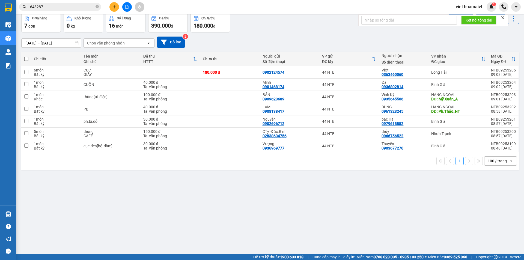
click at [320, 186] on div "ver 1.8.143 Kho gửi Trên xe [PERSON_NAME] Hàng đã [PERSON_NAME] hàng 7 đơn [PER…" at bounding box center [270, 121] width 502 height 260
click at [116, 7] on icon "plus" at bounding box center [114, 7] width 4 height 4
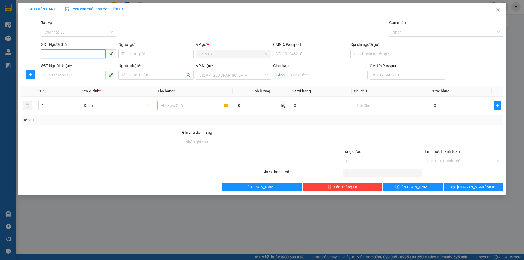
click at [79, 57] on input "SĐT Người Gửi" at bounding box center [73, 53] width 64 height 9
type input "0909926071"
click at [78, 62] on div "0909926071 - Lực" at bounding box center [79, 65] width 69 height 6
type input "Lực"
type input "080078000625"
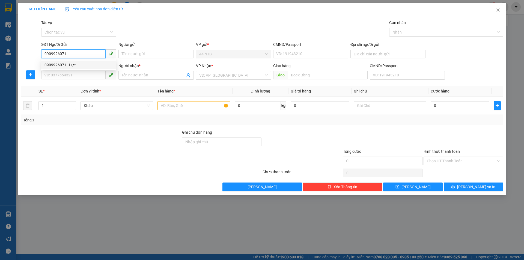
type input "0918394729"
type input "Quế"
type input "0909926071"
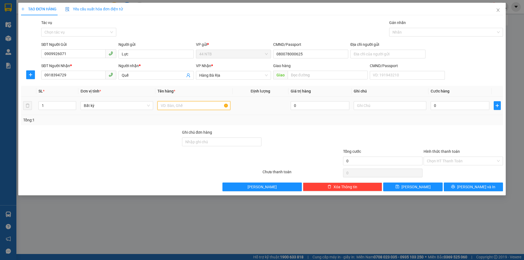
click at [189, 105] on input "text" at bounding box center [194, 105] width 73 height 9
type input "BAO"
click at [370, 102] on input "text" at bounding box center [390, 105] width 73 height 9
type input "PT OTO"
click at [469, 107] on input "0" at bounding box center [460, 105] width 59 height 9
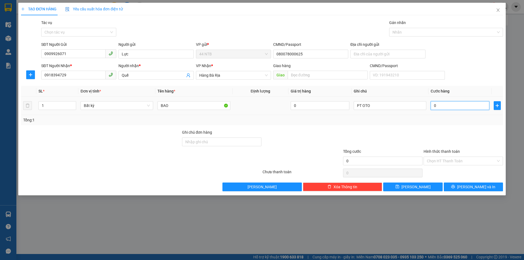
type input "3"
type input "30"
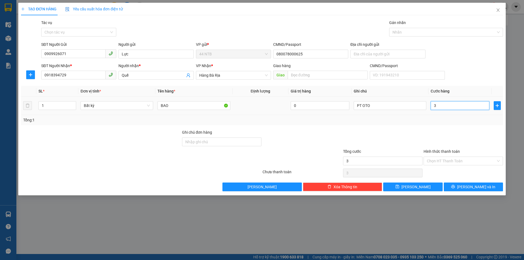
type input "30"
type input "30.000"
click at [468, 187] on button "[PERSON_NAME] và In" at bounding box center [473, 187] width 59 height 9
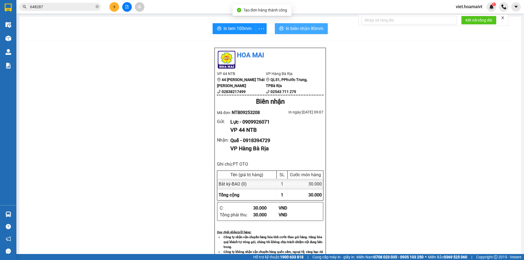
drag, startPoint x: 289, startPoint y: 26, endPoint x: 297, endPoint y: 33, distance: 10.6
click at [289, 26] on span "In biên nhận 80mm" at bounding box center [305, 28] width 38 height 7
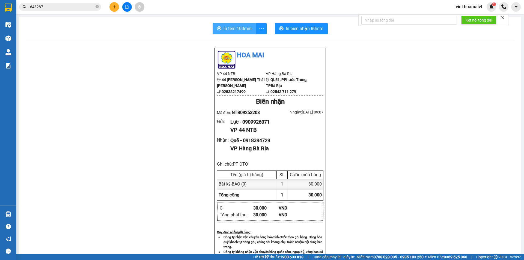
click at [241, 29] on span "In tem 100mm" at bounding box center [238, 28] width 28 height 7
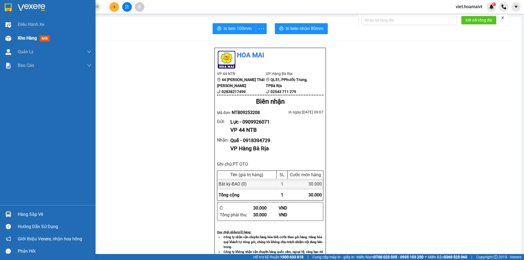
click at [31, 40] on span "Kho hàng" at bounding box center [27, 37] width 19 height 5
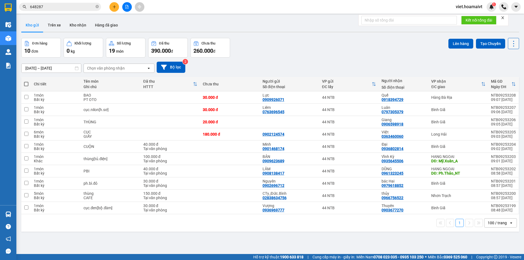
click at [510, 45] on icon at bounding box center [514, 44] width 8 height 8
click at [505, 77] on span "Làm mới" at bounding box center [501, 77] width 15 height 5
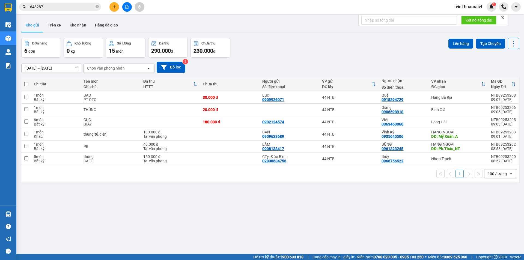
click at [511, 44] on icon at bounding box center [514, 44] width 8 height 8
click at [504, 76] on span "Làm mới" at bounding box center [501, 77] width 15 height 5
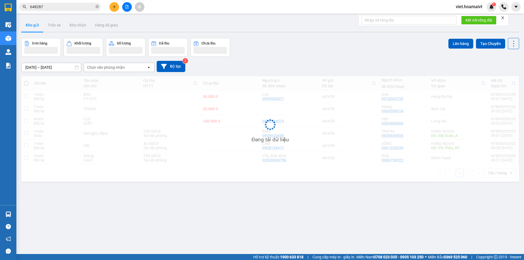
click at [366, 57] on div "[DATE] – [DATE] Press the down arrow key to interact with the calendar and sele…" at bounding box center [270, 66] width 498 height 19
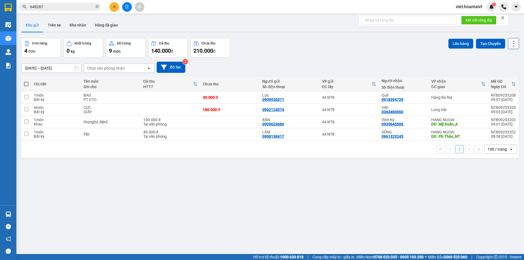
click at [511, 42] on icon at bounding box center [514, 44] width 8 height 8
click at [500, 79] on span "Làm mới" at bounding box center [501, 77] width 15 height 5
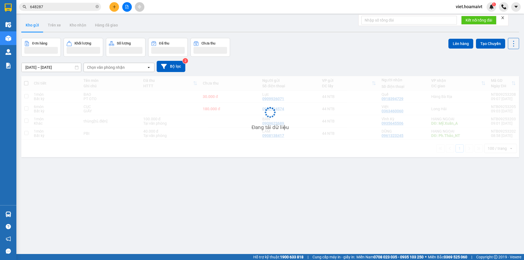
click at [330, 61] on div "[DATE] – [DATE] Press the down arrow key to interact with the calendar and sele…" at bounding box center [270, 66] width 498 height 19
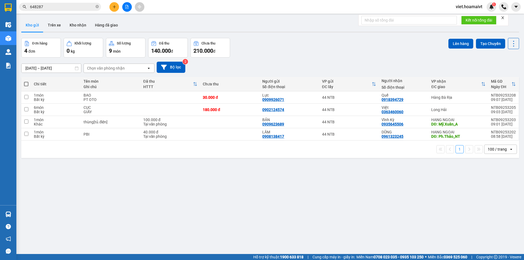
click at [505, 18] on icon "close" at bounding box center [503, 18] width 4 height 4
click at [342, 36] on div "ver 1.8.143 Kho gửi Trên xe [PERSON_NAME] Hàng đã [PERSON_NAME] hàng 4 đơn [PER…" at bounding box center [270, 146] width 502 height 260
click at [510, 43] on icon at bounding box center [514, 44] width 8 height 8
click at [505, 81] on li "Làm mới" at bounding box center [499, 78] width 41 height 10
click at [345, 52] on div "Đơn hàng 4 đơn [PERSON_NAME] 0 kg Số [PERSON_NAME] 9 món Đã thu 140.000 [PERSON…" at bounding box center [270, 48] width 498 height 20
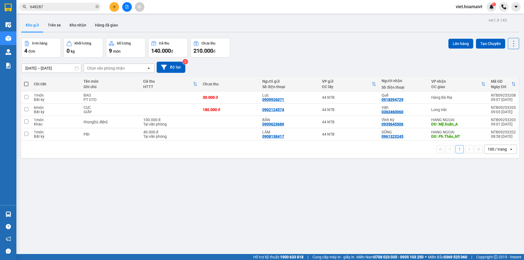
click at [158, 185] on div "ver 1.8.143 Kho gửi Trên xe [PERSON_NAME] Hàng đã [PERSON_NAME] hàng 4 đơn [PER…" at bounding box center [270, 146] width 502 height 260
click at [512, 43] on icon at bounding box center [514, 44] width 8 height 8
drag, startPoint x: 504, startPoint y: 78, endPoint x: 497, endPoint y: 74, distance: 7.8
click at [504, 78] on span "Làm mới" at bounding box center [501, 77] width 15 height 5
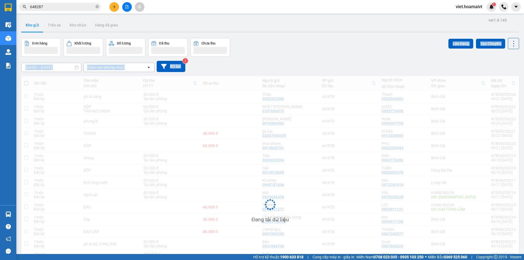
click at [307, 58] on div "ver 1.8.143 Kho gửi Trên xe [PERSON_NAME] Hàng đã [PERSON_NAME] hàng [PERSON_NA…" at bounding box center [270, 179] width 502 height 327
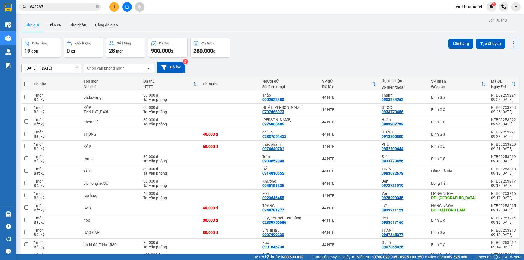
click at [295, 55] on div "Đơn hàng 19 đơn [PERSON_NAME] 0 kg Số [PERSON_NAME] 28 món Đã thu 900.000 [PERS…" at bounding box center [270, 48] width 498 height 20
click at [512, 43] on icon at bounding box center [514, 44] width 8 height 8
click at [500, 78] on span "Làm mới" at bounding box center [501, 77] width 15 height 5
click at [126, 69] on div "Chọn văn phòng nhận" at bounding box center [115, 68] width 63 height 9
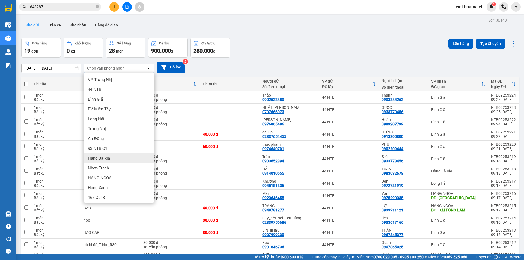
click at [117, 158] on div "Hàng Bà Rịa" at bounding box center [119, 158] width 71 height 10
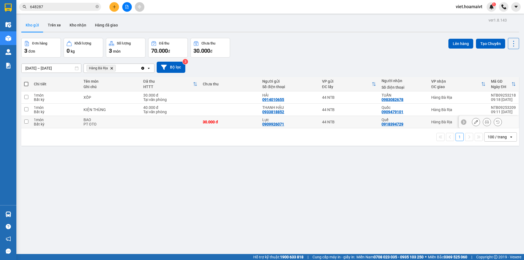
click at [26, 121] on input "checkbox" at bounding box center [26, 122] width 4 height 4
checkbox input "true"
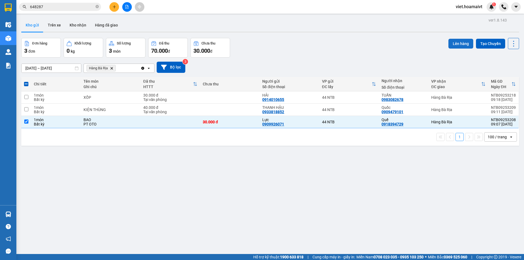
click at [461, 45] on button "Lên hàng" at bounding box center [461, 44] width 25 height 10
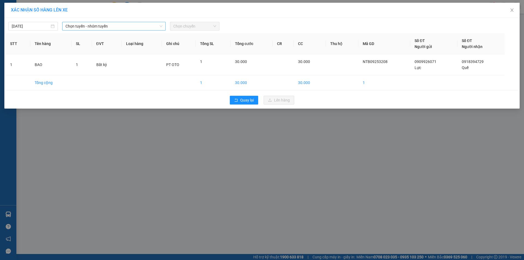
click at [106, 26] on span "Chọn tuyến - nhóm tuyến" at bounding box center [114, 26] width 97 height 8
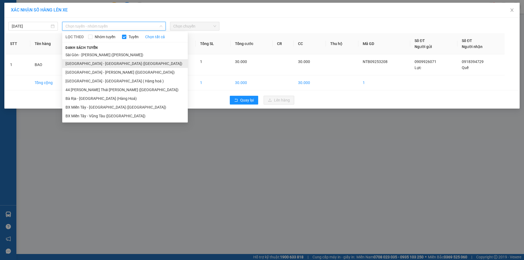
click at [105, 66] on li "[GEOGRAPHIC_DATA] - [GEOGRAPHIC_DATA] ([GEOGRAPHIC_DATA])" at bounding box center [125, 63] width 126 height 9
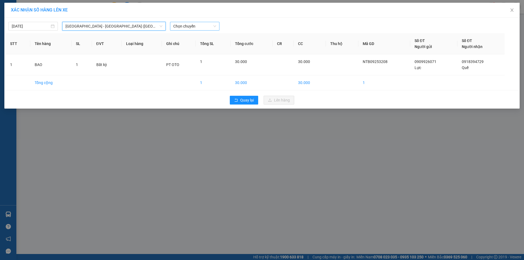
click at [187, 27] on span "Chọn chuyến" at bounding box center [194, 26] width 43 height 8
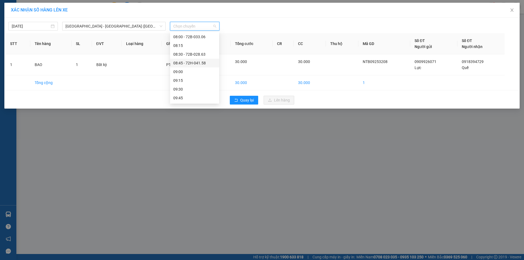
scroll to position [109, 0]
click at [188, 60] on div "09:15" at bounding box center [194, 59] width 43 height 6
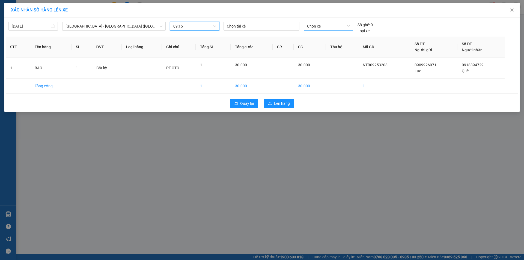
click at [316, 25] on span "Chọn xe" at bounding box center [328, 26] width 43 height 8
type input "2935"
click at [318, 37] on div "72B-029.35" at bounding box center [328, 37] width 43 height 6
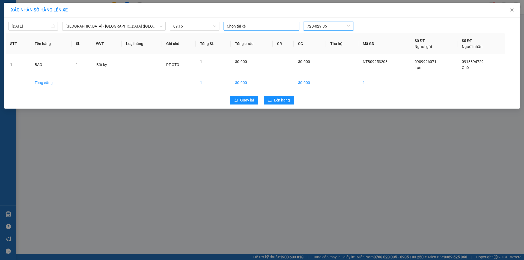
click at [258, 22] on div "Chọn tài xế" at bounding box center [262, 26] width 76 height 9
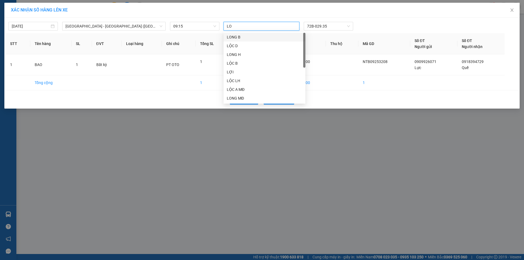
type input "LOC"
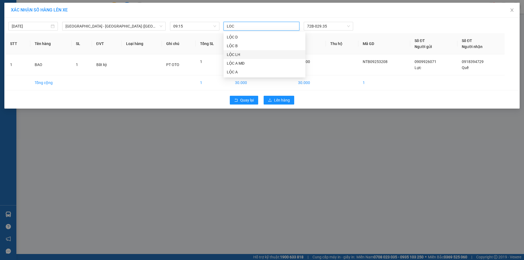
click at [246, 55] on div "LỘC LH" at bounding box center [264, 55] width 75 height 6
click at [299, 141] on div "XÁC [PERSON_NAME] SỐ HÀNG LÊN XE [DATE] [GEOGRAPHIC_DATA] - [GEOGRAPHIC_DATA] (…" at bounding box center [262, 130] width 524 height 260
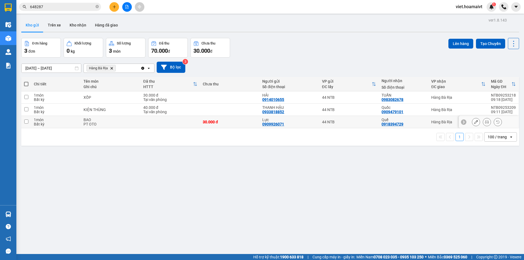
click at [27, 122] on input "checkbox" at bounding box center [26, 122] width 4 height 4
checkbox input "true"
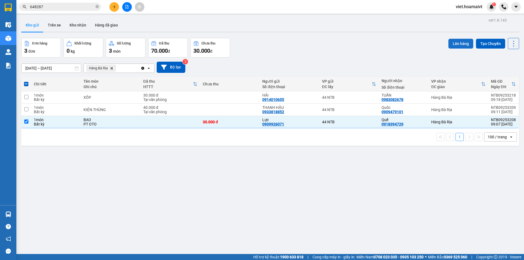
click at [457, 42] on button "Lên hàng" at bounding box center [461, 44] width 25 height 10
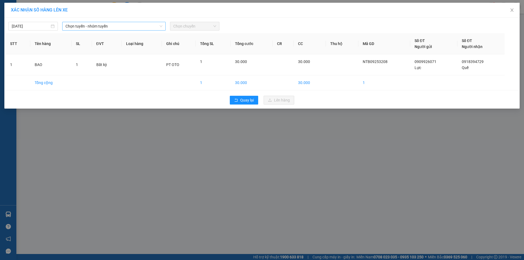
click at [98, 26] on span "Chọn tuyến - nhóm tuyến" at bounding box center [114, 26] width 97 height 8
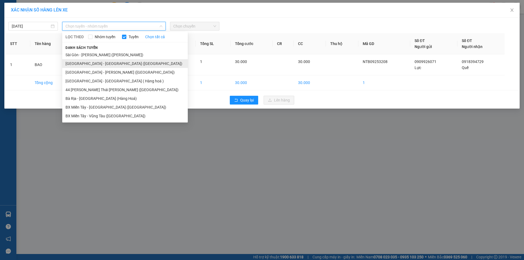
click at [94, 61] on li "[GEOGRAPHIC_DATA] - [GEOGRAPHIC_DATA] ([GEOGRAPHIC_DATA])" at bounding box center [125, 63] width 126 height 9
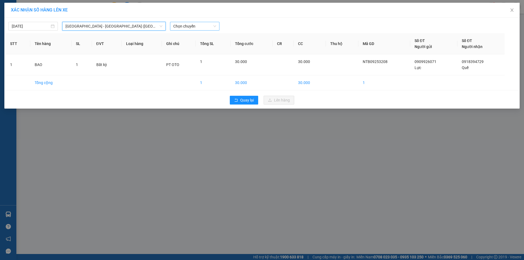
click at [197, 28] on span "Chọn chuyến" at bounding box center [194, 26] width 43 height 8
click at [187, 56] on div "09:15" at bounding box center [194, 59] width 43 height 6
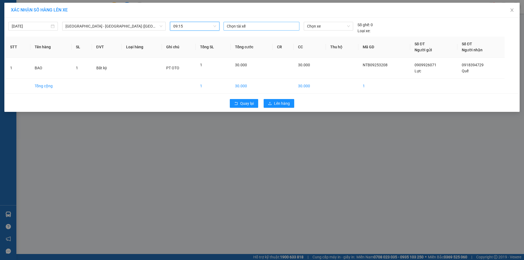
click at [235, 28] on div at bounding box center [261, 26] width 73 height 7
type input "2"
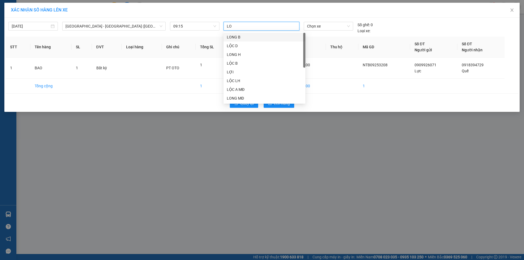
type input "LOC"
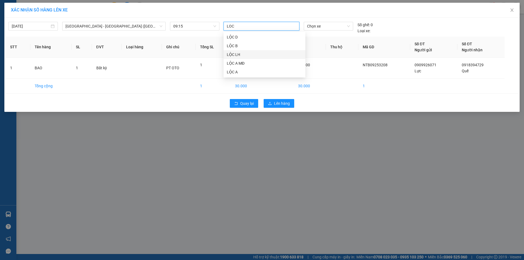
click at [240, 53] on div "LỘC LH" at bounding box center [264, 55] width 75 height 6
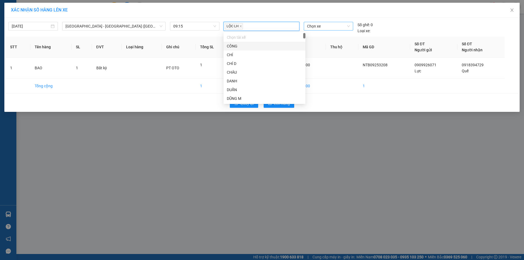
click at [328, 26] on span "Chọn xe" at bounding box center [328, 26] width 43 height 8
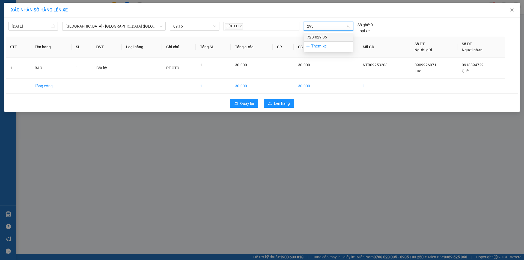
type input "2935"
click at [326, 37] on div "72B-029.35" at bounding box center [328, 37] width 43 height 6
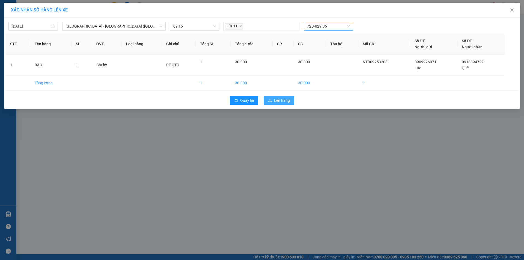
click at [275, 105] on button "Lên hàng" at bounding box center [279, 100] width 31 height 9
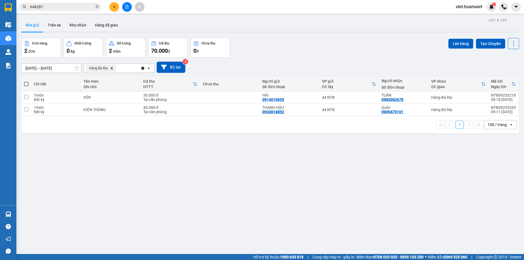
click at [112, 68] on icon "Hàng Bà Rịa, close by backspace" at bounding box center [112, 68] width 2 height 2
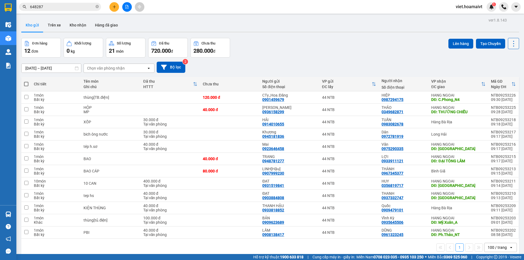
drag, startPoint x: 505, startPoint y: 42, endPoint x: 517, endPoint y: 44, distance: 11.9
click at [508, 42] on button at bounding box center [513, 43] width 11 height 11
click at [500, 77] on span "Làm mới" at bounding box center [501, 77] width 15 height 5
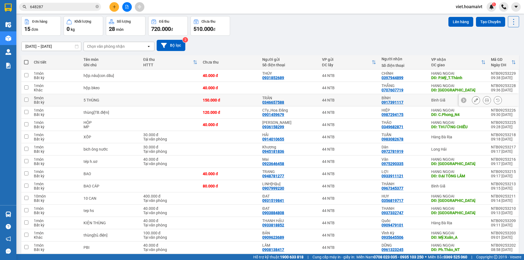
scroll to position [44, 0]
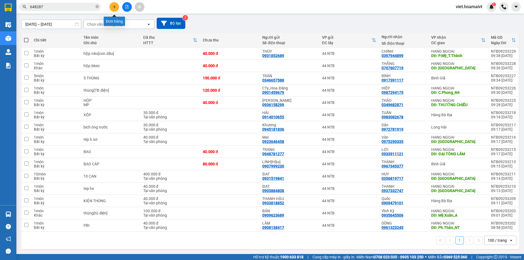
click at [117, 8] on button at bounding box center [114, 7] width 10 height 10
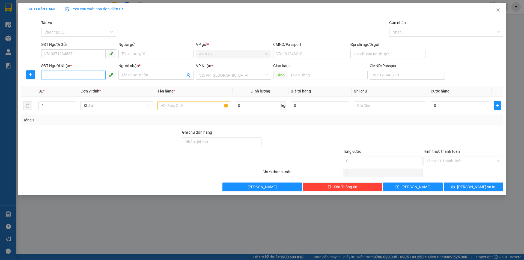
click at [69, 75] on input "SĐT Người Nhận *" at bounding box center [73, 75] width 64 height 9
type input "0972091092"
click at [72, 88] on div "0972091092 - [PERSON_NAME]" at bounding box center [79, 86] width 69 height 6
type input "CAO ỐC PHÚ THỌ F 15 Q 11 TP HCM"
type input "[PERSON_NAME]"
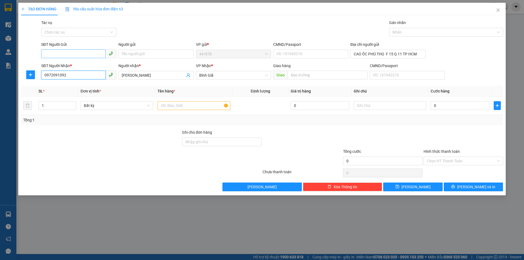
type input "0972091092"
click at [81, 52] on input "SĐT Người Gửi" at bounding box center [73, 53] width 64 height 9
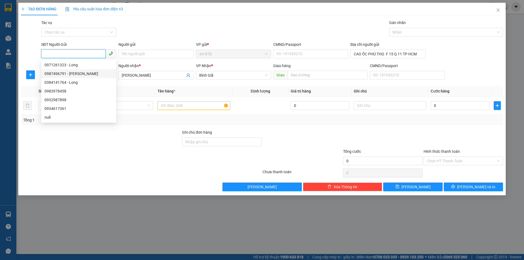
click at [72, 72] on div "0987496791 - [PERSON_NAME]" at bounding box center [79, 74] width 69 height 6
type input "0987496791"
type input "DIỆP"
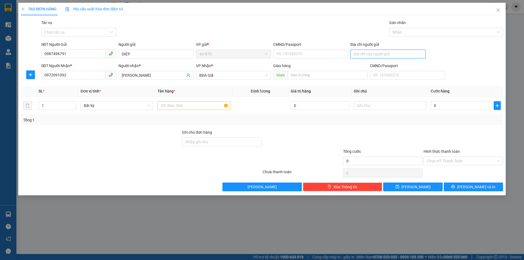
click at [372, 52] on input "Địa chỉ người gửi" at bounding box center [388, 54] width 75 height 9
type input "9 [PERSON_NAME] [PERSON_NAME] ĐA [PERSON_NAME]"
click at [208, 105] on input "text" at bounding box center [194, 105] width 73 height 9
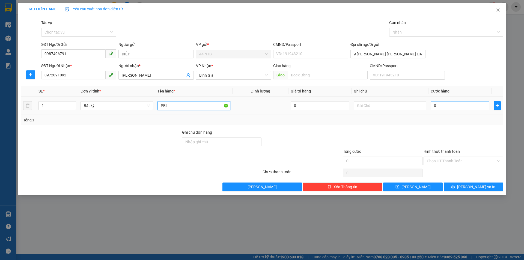
type input "PBI"
click at [449, 109] on input "0" at bounding box center [460, 105] width 59 height 9
type input "3"
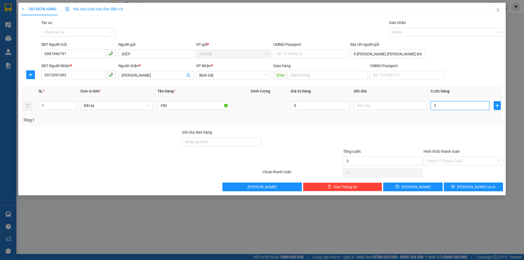
type input "30"
click at [455, 161] on input "Hình thức thanh toán" at bounding box center [461, 161] width 69 height 8
type input "30.000"
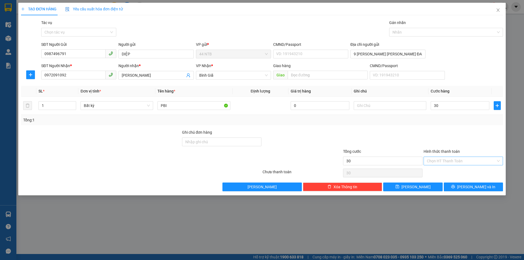
type input "30.000"
click at [453, 171] on div "Tại văn phòng" at bounding box center [463, 172] width 73 height 6
type input "0"
click at [463, 184] on button "[PERSON_NAME] và In" at bounding box center [473, 187] width 59 height 9
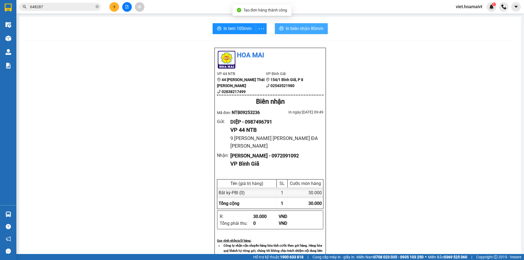
click at [297, 30] on span "In biên nhận 80mm" at bounding box center [305, 28] width 38 height 7
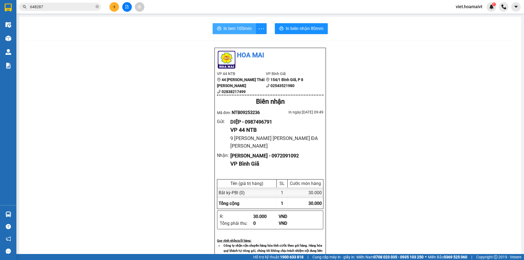
click at [223, 32] on button "In tem 100mm" at bounding box center [234, 28] width 43 height 11
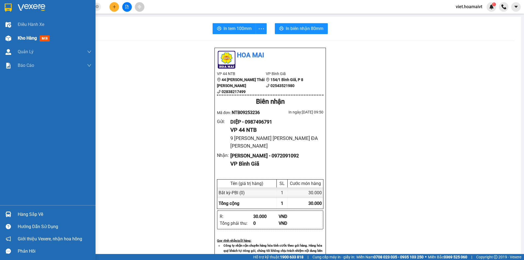
click at [33, 40] on span "Kho hàng" at bounding box center [27, 37] width 19 height 5
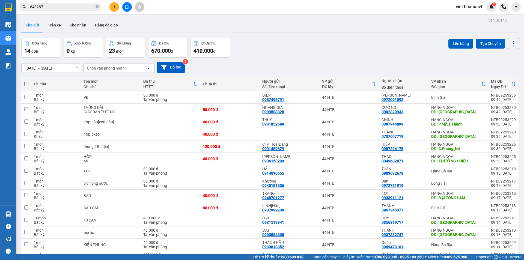
click at [132, 69] on div "Chọn văn phòng nhận" at bounding box center [115, 68] width 63 height 9
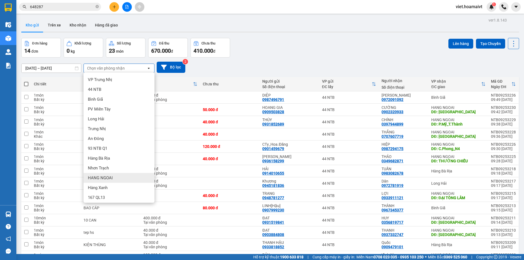
click at [107, 176] on span "HANG NGOAI" at bounding box center [100, 177] width 25 height 5
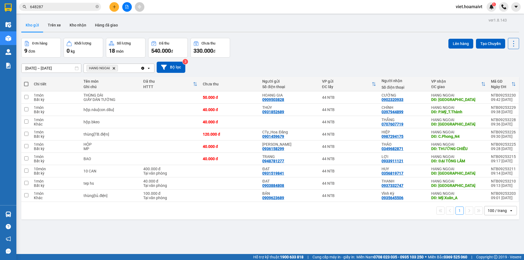
click at [74, 6] on input "648287" at bounding box center [62, 7] width 64 height 6
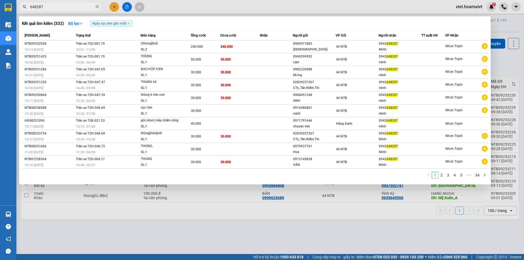
click at [74, 6] on input "648287" at bounding box center [62, 7] width 64 height 6
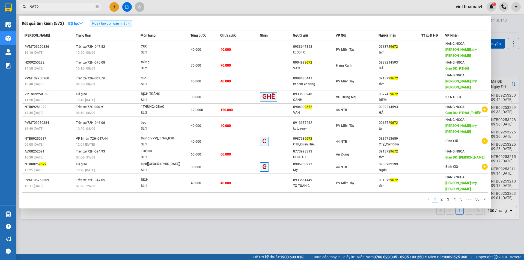
type input "9672"
click at [331, 209] on div at bounding box center [262, 130] width 524 height 260
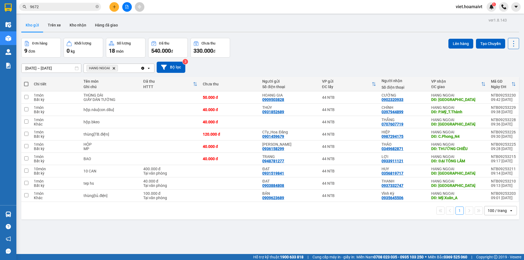
click at [511, 40] on icon at bounding box center [514, 44] width 8 height 8
click at [506, 77] on span "Làm mới" at bounding box center [501, 77] width 15 height 5
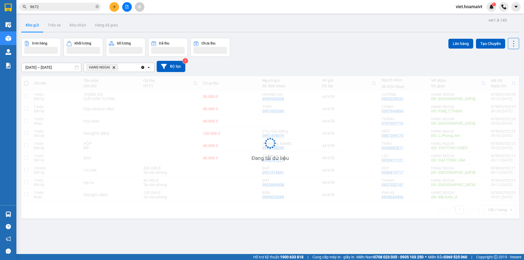
click at [335, 58] on div "[DATE] – [DATE] Press the down arrow key to interact with the calendar and sele…" at bounding box center [270, 66] width 498 height 19
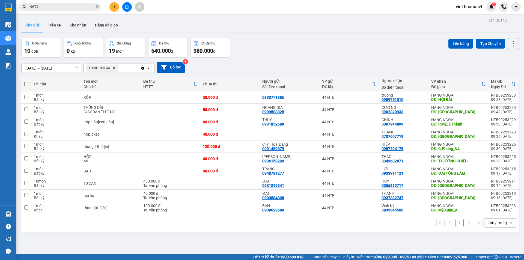
click at [113, 68] on icon "Delete" at bounding box center [113, 68] width 3 height 3
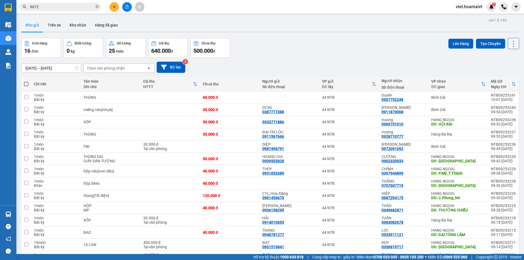
click at [514, 41] on button at bounding box center [513, 43] width 11 height 11
click at [506, 76] on span "Làm mới" at bounding box center [501, 77] width 15 height 5
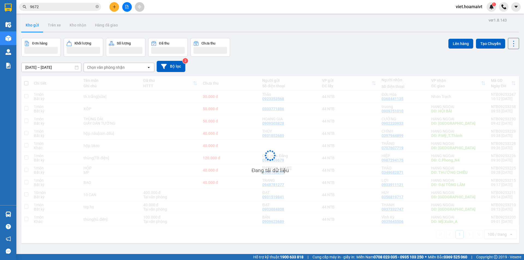
drag, startPoint x: 371, startPoint y: 61, endPoint x: 343, endPoint y: 63, distance: 27.4
click at [370, 62] on div "[DATE] – [DATE] Press the down arrow key to interact with the calendar and sele…" at bounding box center [270, 66] width 498 height 11
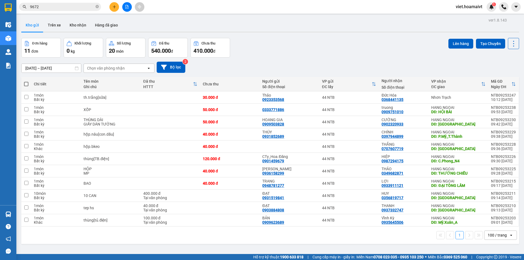
click at [315, 68] on div "[DATE] – [DATE] Press the down arrow key to interact with the calendar and sele…" at bounding box center [270, 67] width 498 height 11
click at [110, 7] on button at bounding box center [114, 7] width 10 height 10
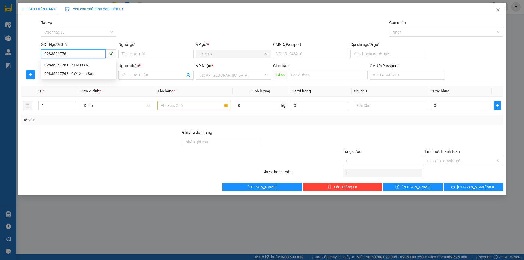
type input "02835267763"
click at [83, 64] on div "02835267763 - CtY_Xem.Sơn" at bounding box center [79, 65] width 69 height 6
type input "CtY_Xem.Sơn"
type input "198_Nguyễn.Văn.Kỉnh_Thủ.Đức"
type input "0983118017"
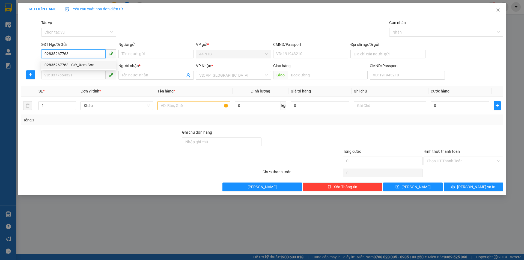
type input "tam"
type input "02835267763"
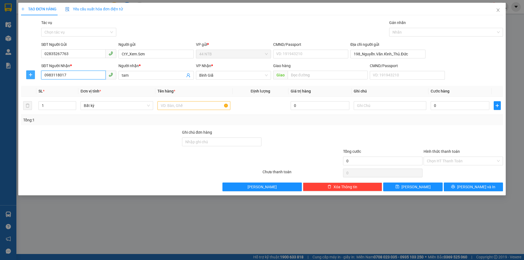
drag, startPoint x: 75, startPoint y: 76, endPoint x: 30, endPoint y: 78, distance: 45.4
click at [30, 78] on div "SĐT Người [PERSON_NAME] * 0983118017 Người [PERSON_NAME] * [PERSON_NAME] [PERSO…" at bounding box center [261, 72] width 483 height 19
type input "0935237923"
click at [80, 84] on div "0935237923 - [PERSON_NAME]" at bounding box center [79, 86] width 69 height 6
type input "THẢO"
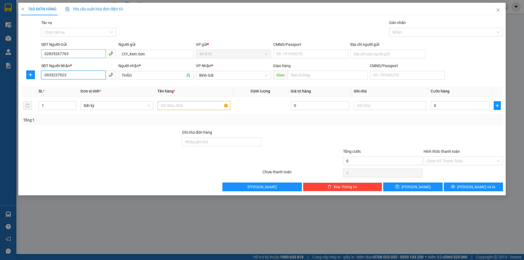
type input "0935237923"
click at [70, 53] on input "02835267763" at bounding box center [73, 53] width 64 height 9
type input "02835267763"
click at [90, 65] on div "02835267763 - CtY_Xem.Sơn" at bounding box center [79, 65] width 69 height 6
type input "198_Nguyễn.Văn.Kỉnh_Thủ.Đức"
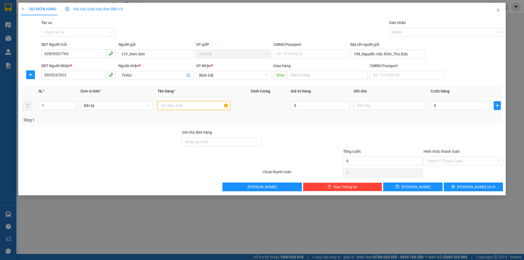
click at [197, 106] on input "text" at bounding box center [194, 105] width 73 height 9
type input "U"
type input "THÙNG"
click at [380, 105] on input "text" at bounding box center [390, 105] width 73 height 9
type input "MỰC IN"
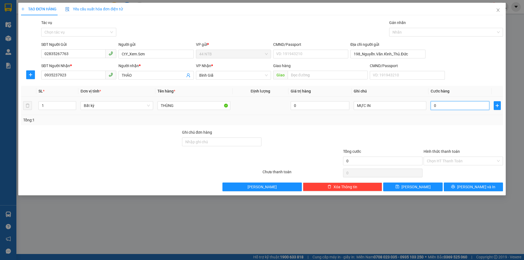
click at [454, 105] on input "0" at bounding box center [460, 105] width 59 height 9
type input "3"
type input "30"
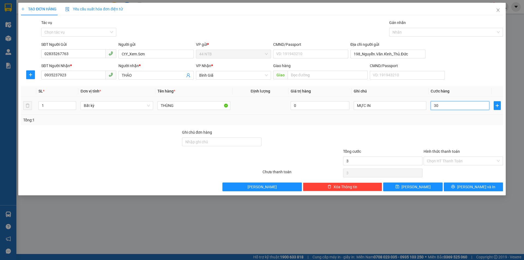
type input "30"
type input "30.000"
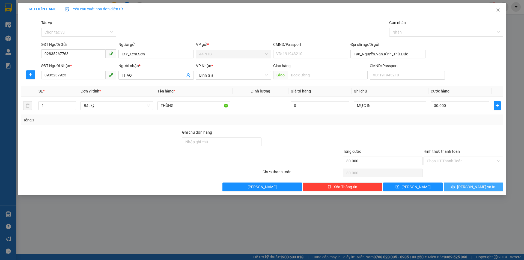
click at [469, 186] on span "[PERSON_NAME] và In" at bounding box center [476, 187] width 38 height 6
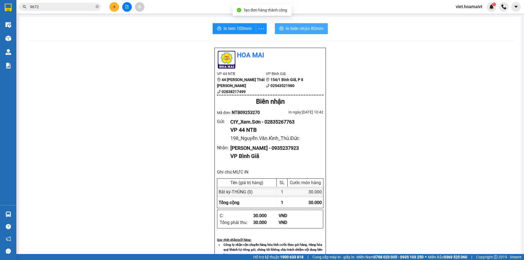
click at [300, 26] on span "In biên nhận 80mm" at bounding box center [305, 28] width 38 height 7
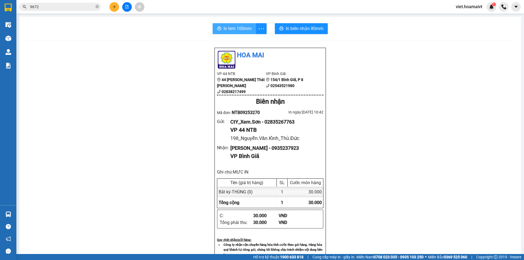
click at [233, 32] on span "In tem 100mm" at bounding box center [238, 28] width 28 height 7
click at [114, 10] on button at bounding box center [114, 7] width 10 height 10
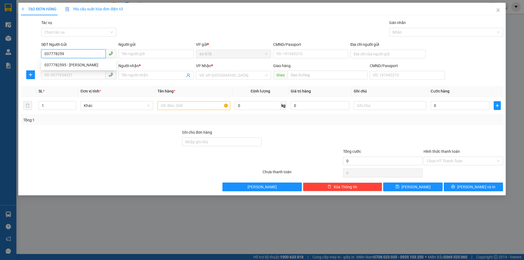
type input "0377782595"
click at [76, 63] on div "0377782595 - [PERSON_NAME]" at bounding box center [79, 65] width 69 height 6
type input "Hoàng"
type input "038069003240"
type input "0978977154"
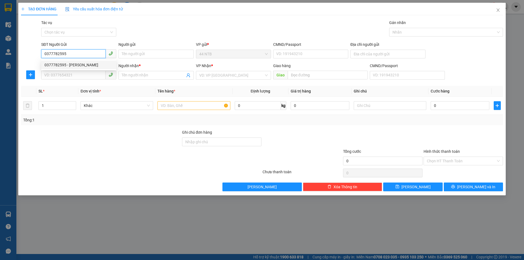
type input "[PERSON_NAME]"
type input "0377782595"
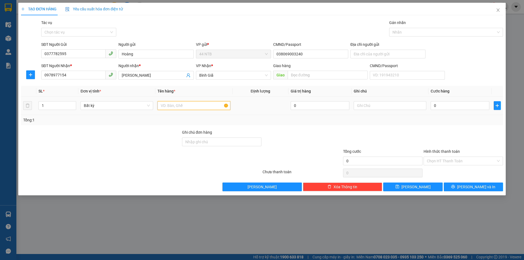
click at [192, 108] on input "text" at bounding box center [194, 105] width 73 height 9
type input "HỘP"
click at [386, 105] on input "text" at bounding box center [390, 105] width 73 height 9
type input "SẦU RIÊNG"
click at [450, 106] on input "0" at bounding box center [460, 105] width 59 height 9
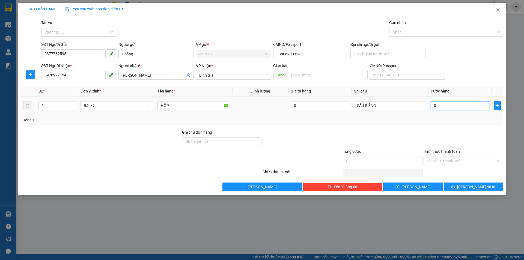
type input "3"
type input "30"
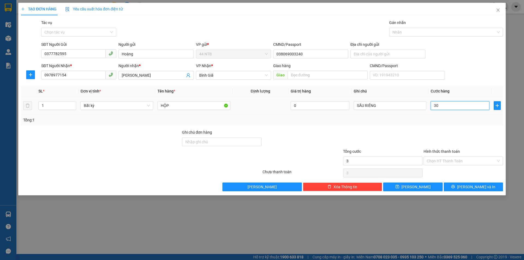
type input "30"
type input "30.000"
click at [443, 161] on input "Hình thức thanh toán" at bounding box center [461, 161] width 69 height 8
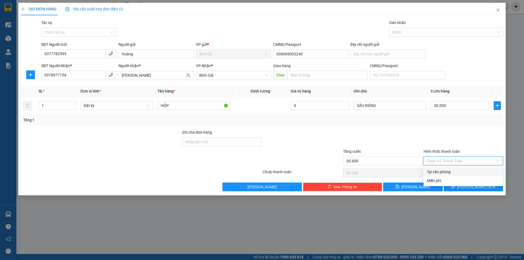
click at [448, 171] on div "Tại văn phòng" at bounding box center [463, 172] width 73 height 6
type input "0"
click at [455, 187] on icon "printer" at bounding box center [454, 187] width 4 height 4
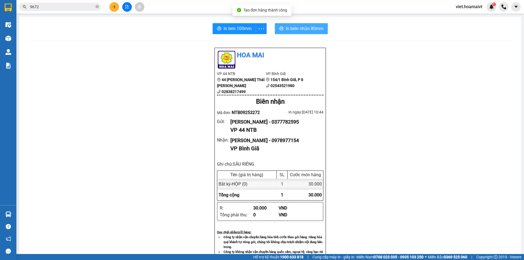
click at [296, 25] on button "In biên nhận 80mm" at bounding box center [301, 28] width 53 height 11
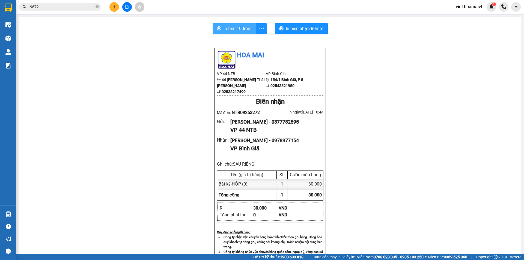
click at [237, 29] on span "In tem 100mm" at bounding box center [238, 28] width 28 height 7
